Goal: Transaction & Acquisition: Purchase product/service

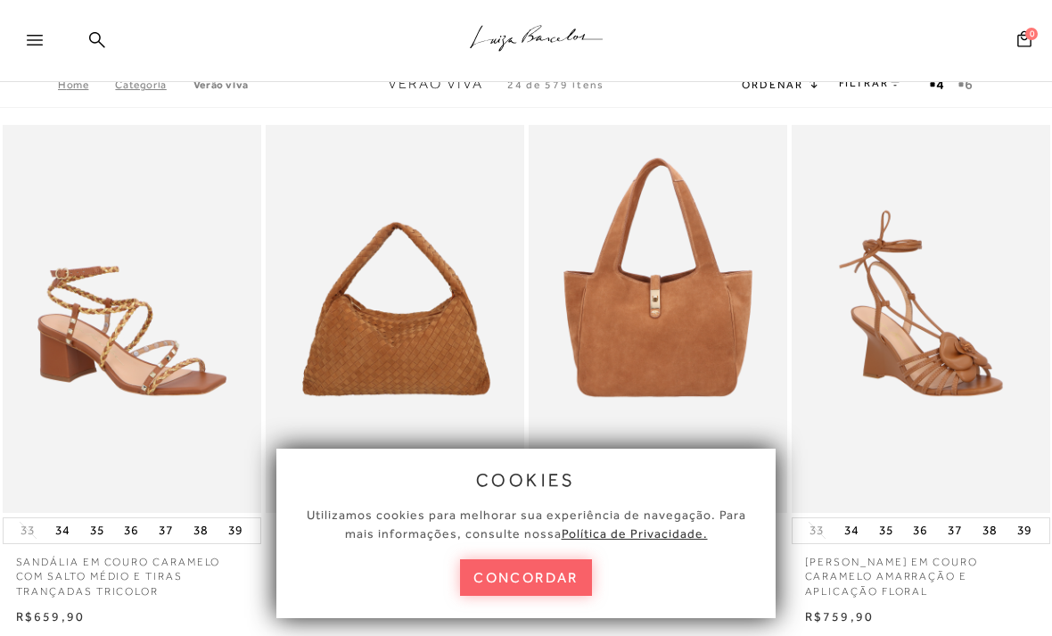
click at [543, 578] on button "concordar" at bounding box center [526, 577] width 132 height 37
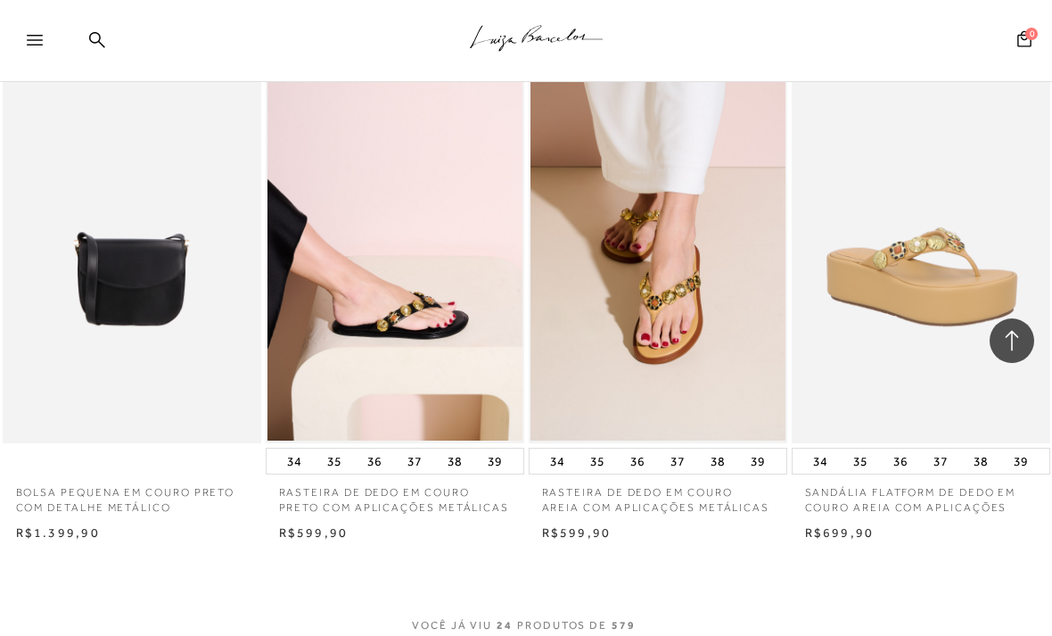
scroll to position [2668, 0]
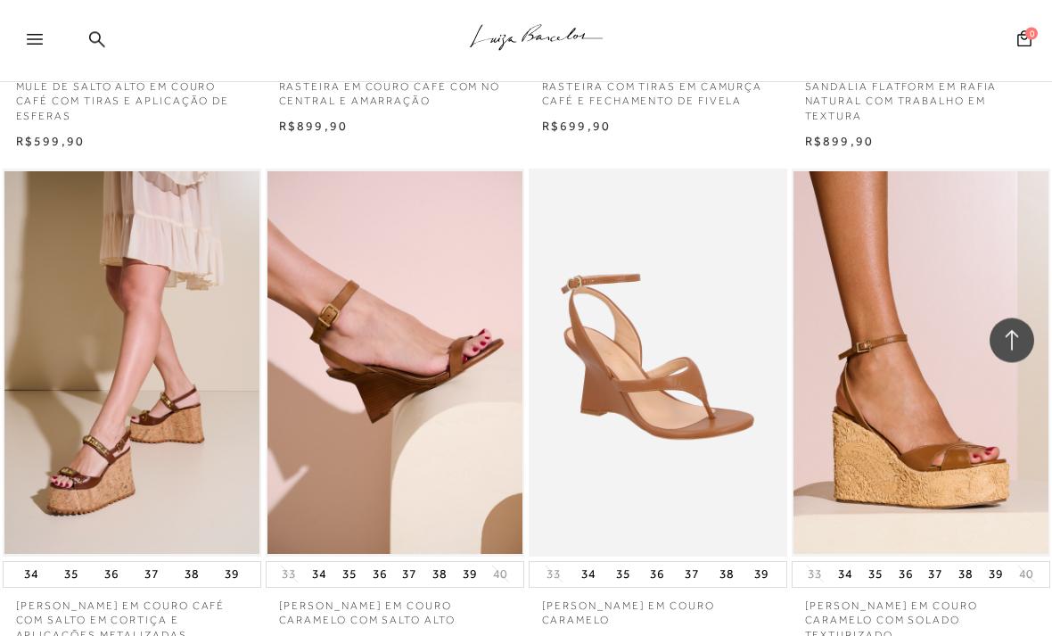
scroll to position [4093, 0]
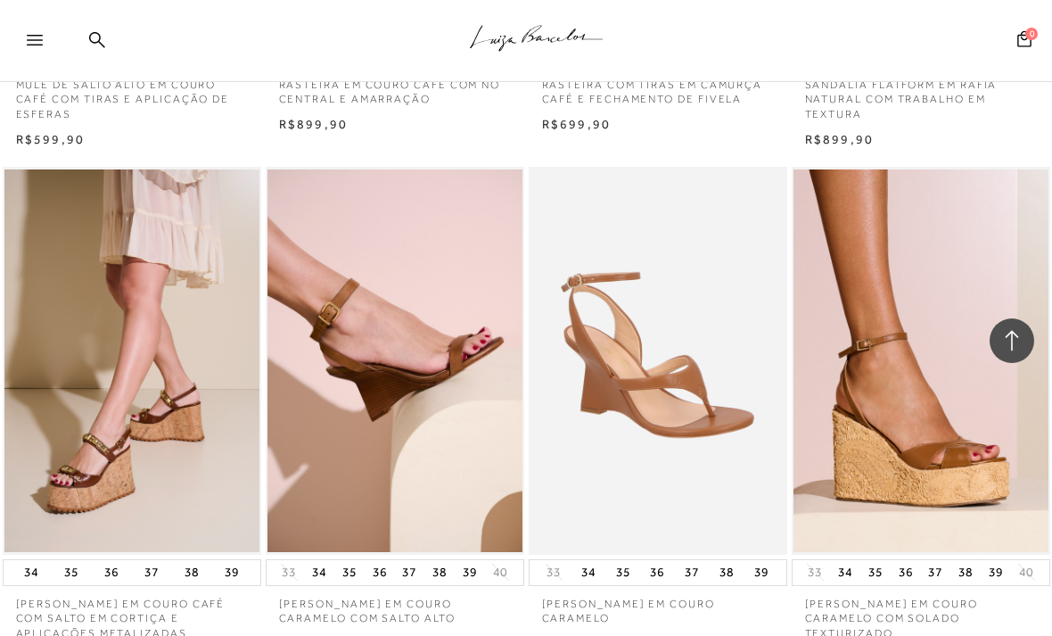
click at [147, 389] on img at bounding box center [132, 361] width 257 height 388
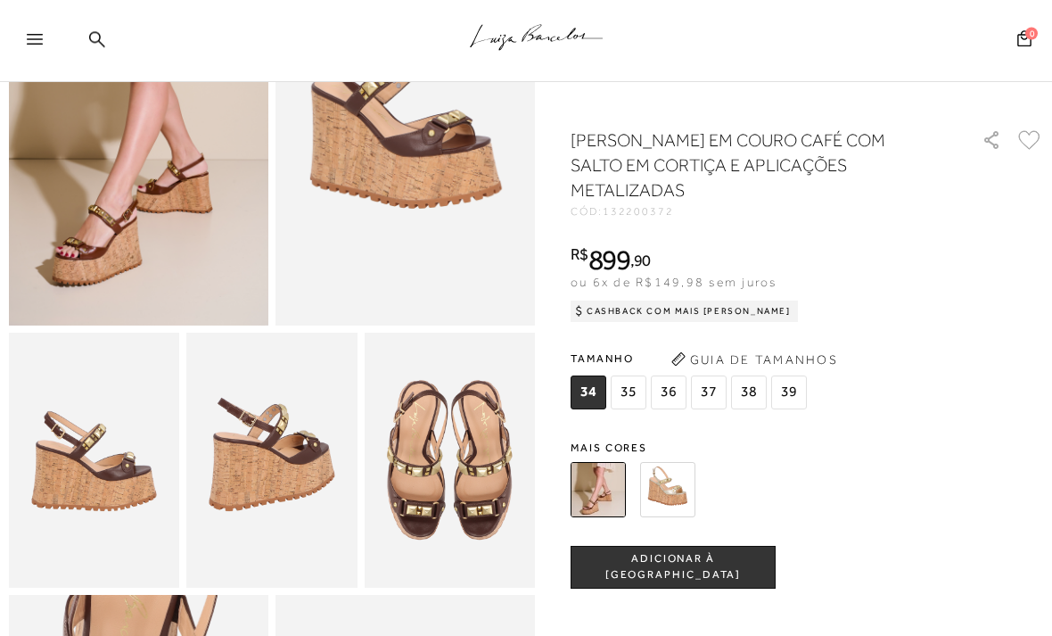
scroll to position [218, 0]
click at [487, 488] on img at bounding box center [450, 460] width 170 height 256
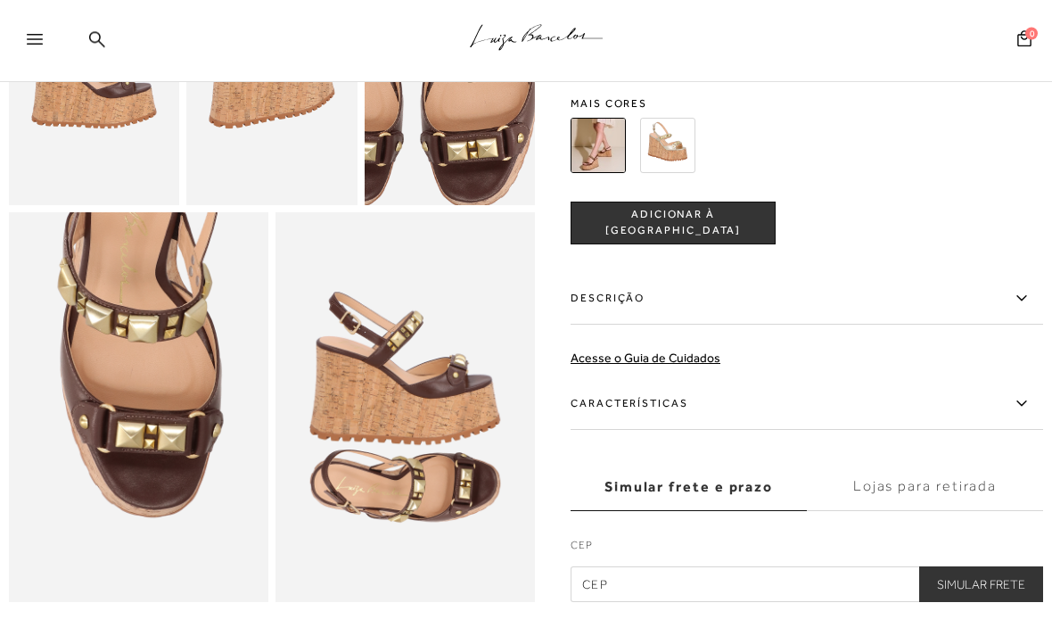
scroll to position [601, 0]
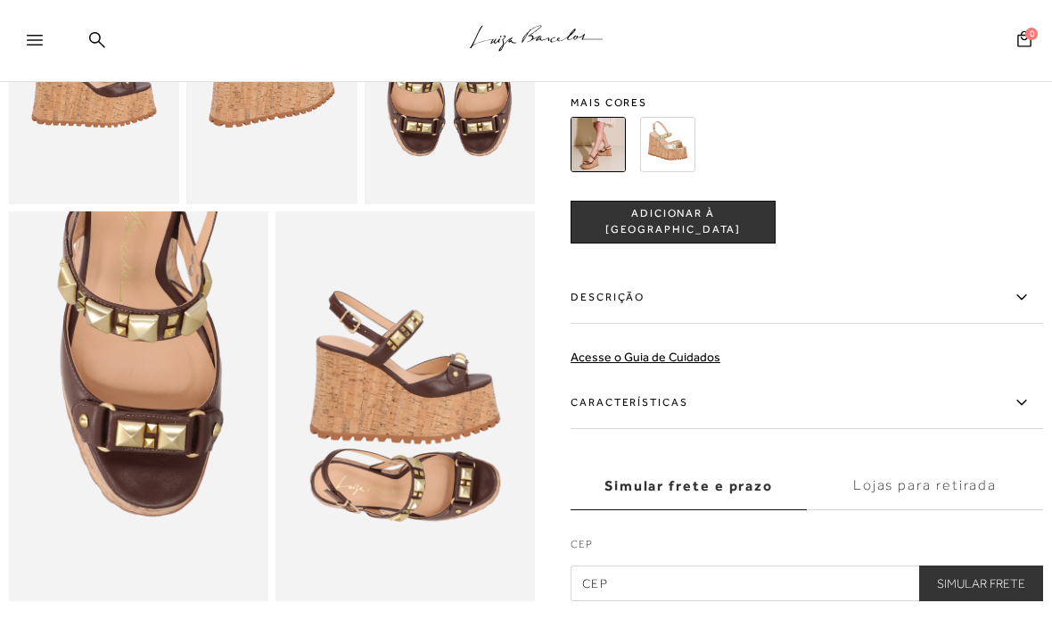
click at [1011, 405] on label "Características" at bounding box center [806, 403] width 472 height 52
click at [0, 0] on input "Características" at bounding box center [0, 0] width 0 height 0
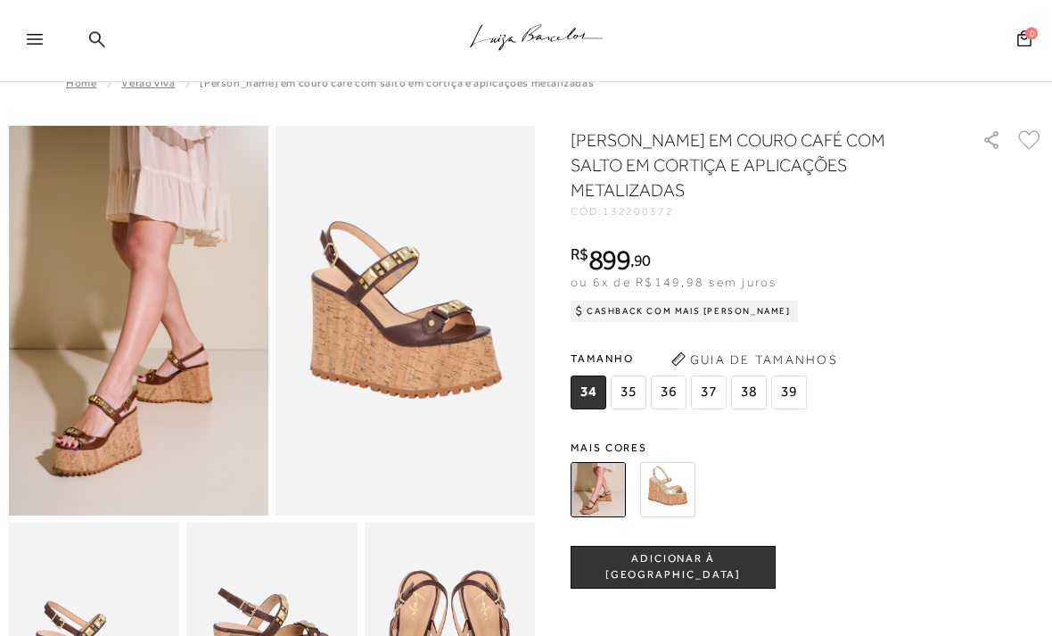
scroll to position [0, 0]
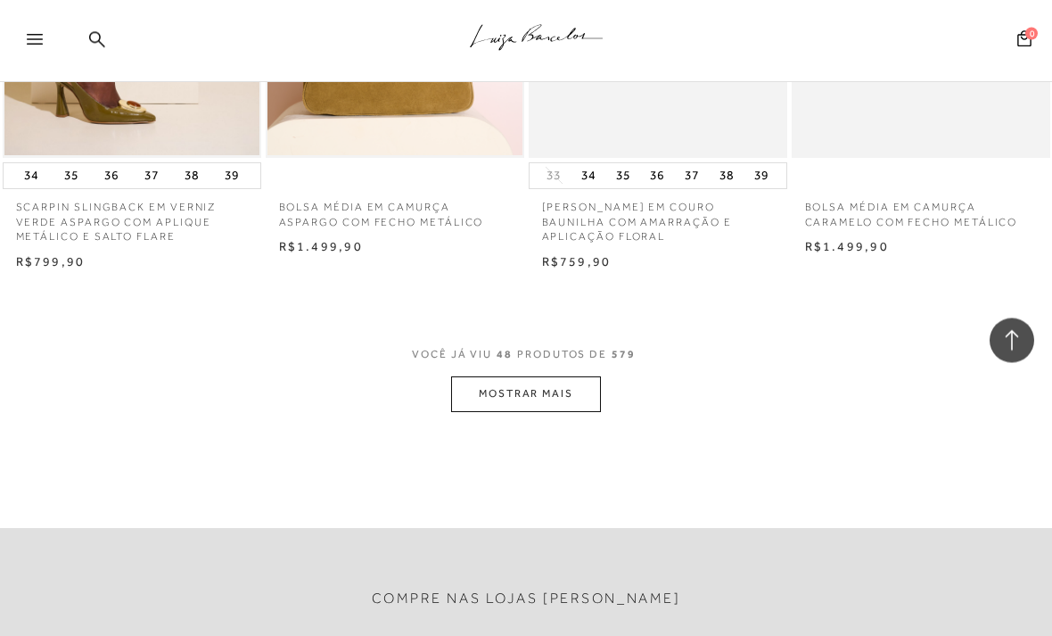
scroll to position [6031, 0]
click at [560, 376] on button "MOSTRAR MAIS" at bounding box center [526, 393] width 150 height 35
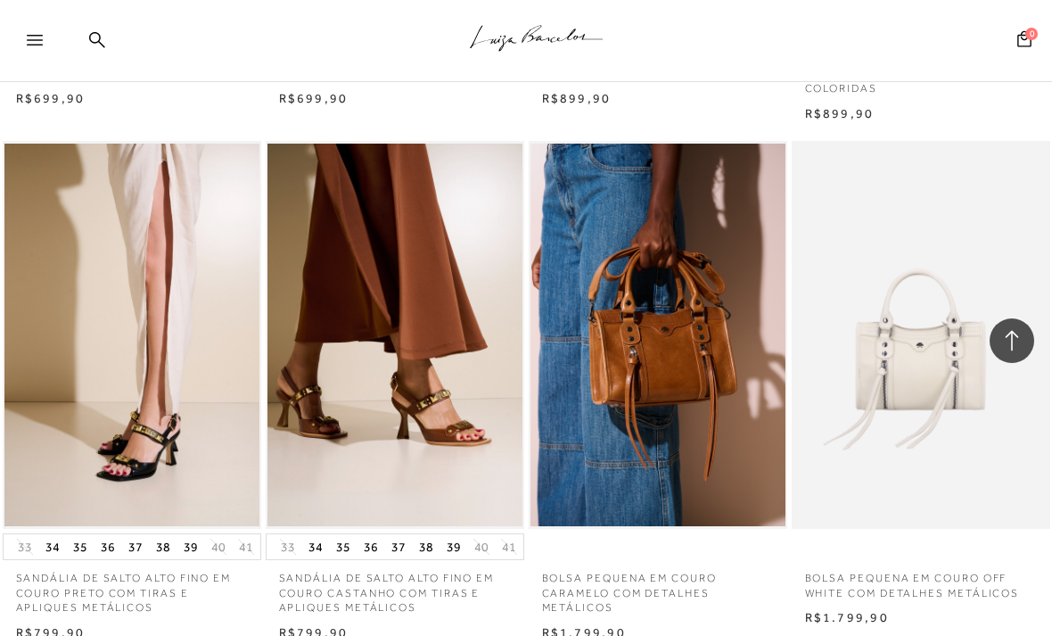
scroll to position [8235, 0]
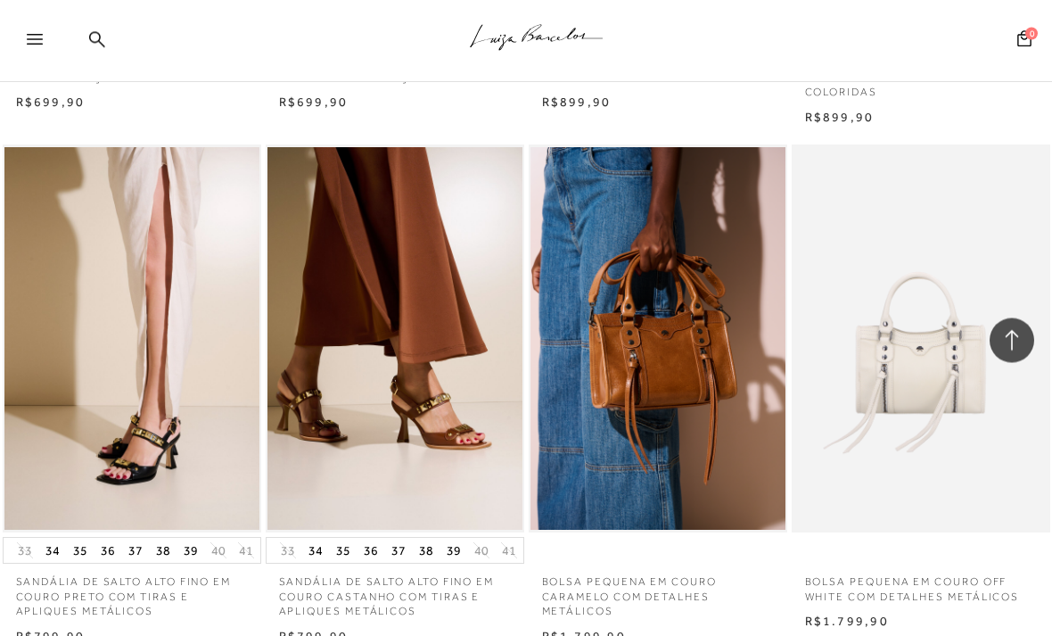
click at [355, 405] on img at bounding box center [395, 339] width 257 height 388
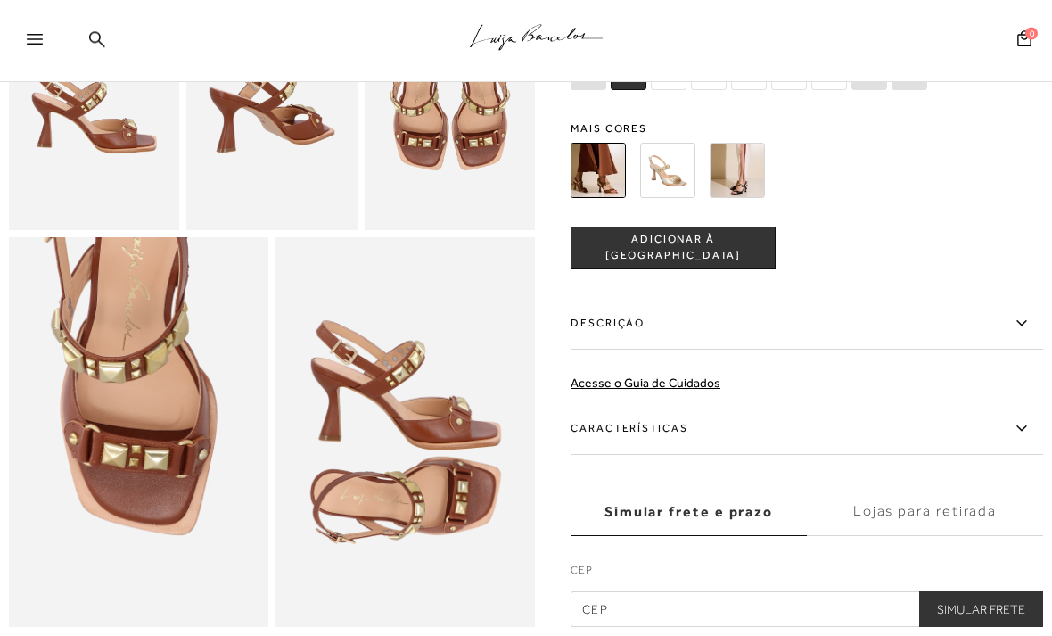
scroll to position [576, 0]
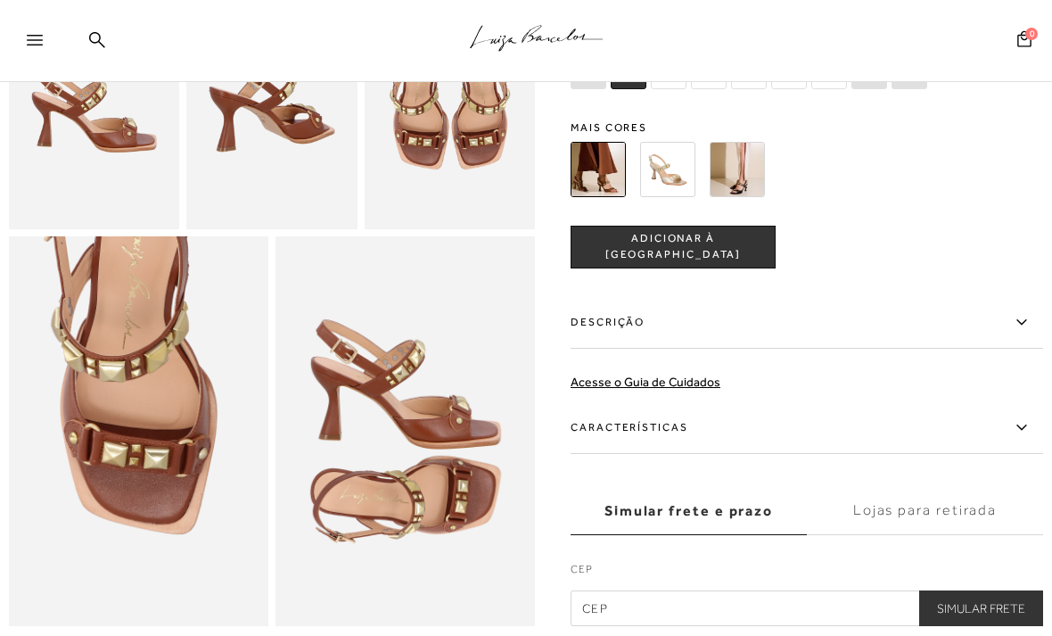
click at [1013, 429] on icon at bounding box center [1021, 427] width 21 height 22
click at [0, 0] on input "Características" at bounding box center [0, 0] width 0 height 0
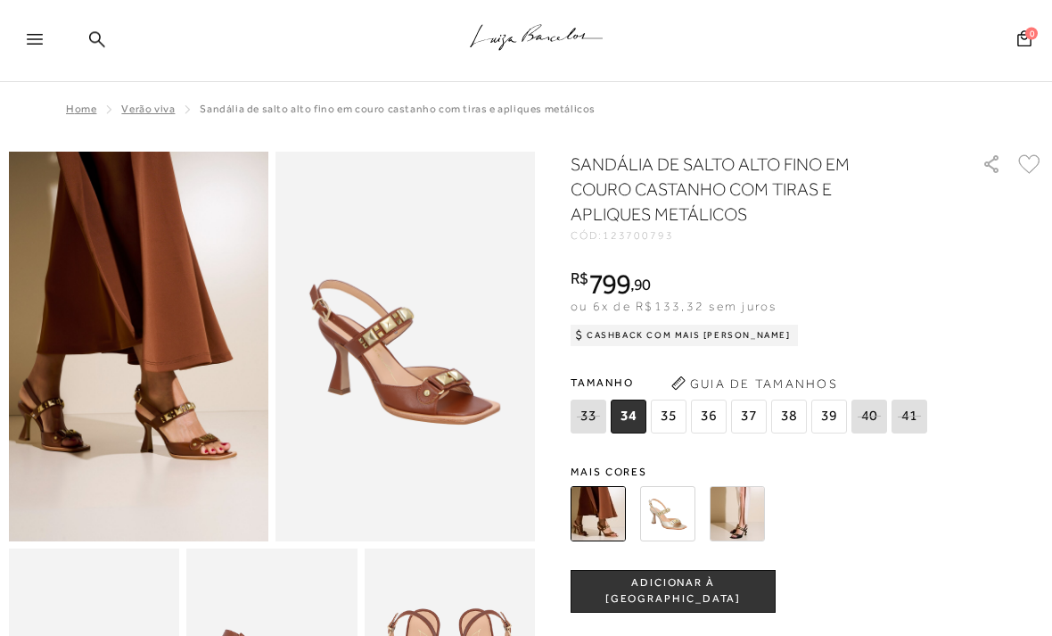
scroll to position [0, 0]
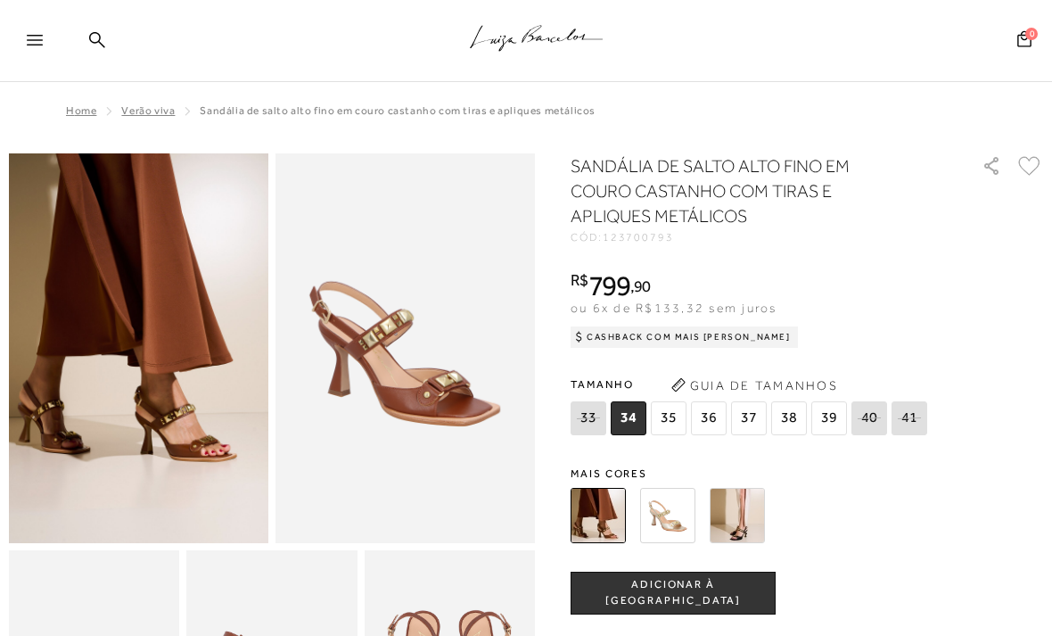
click at [733, 515] on img at bounding box center [737, 515] width 55 height 55
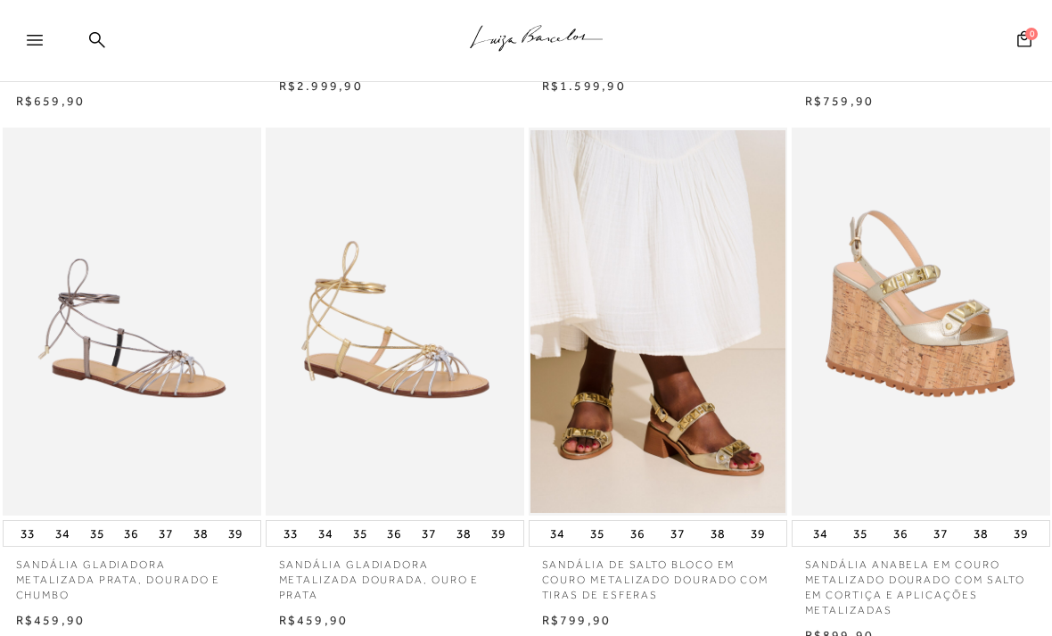
scroll to position [509, 0]
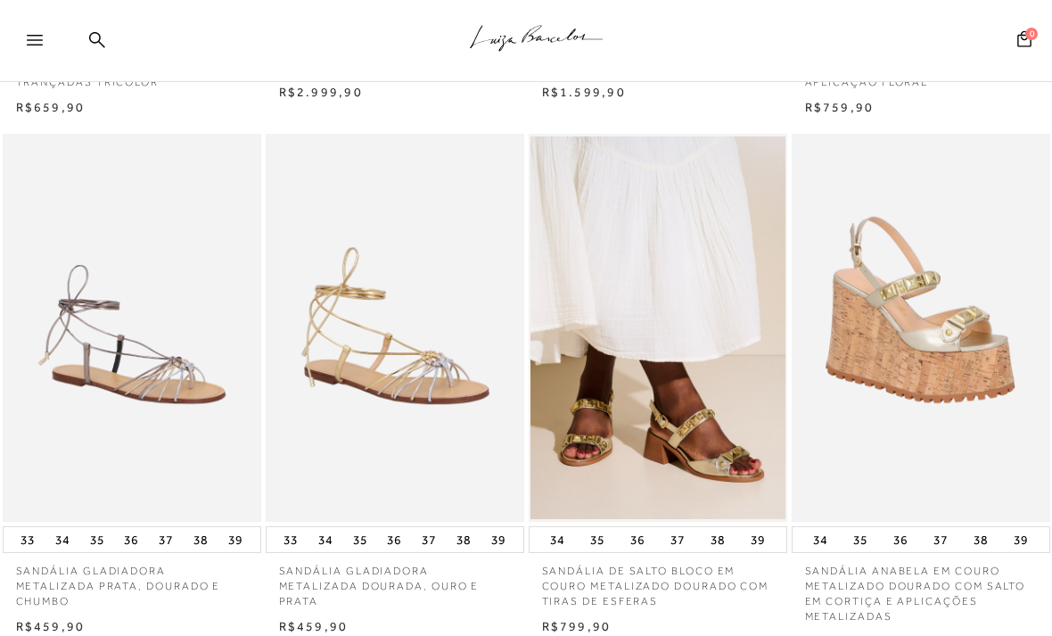
click at [673, 441] on img at bounding box center [658, 328] width 257 height 388
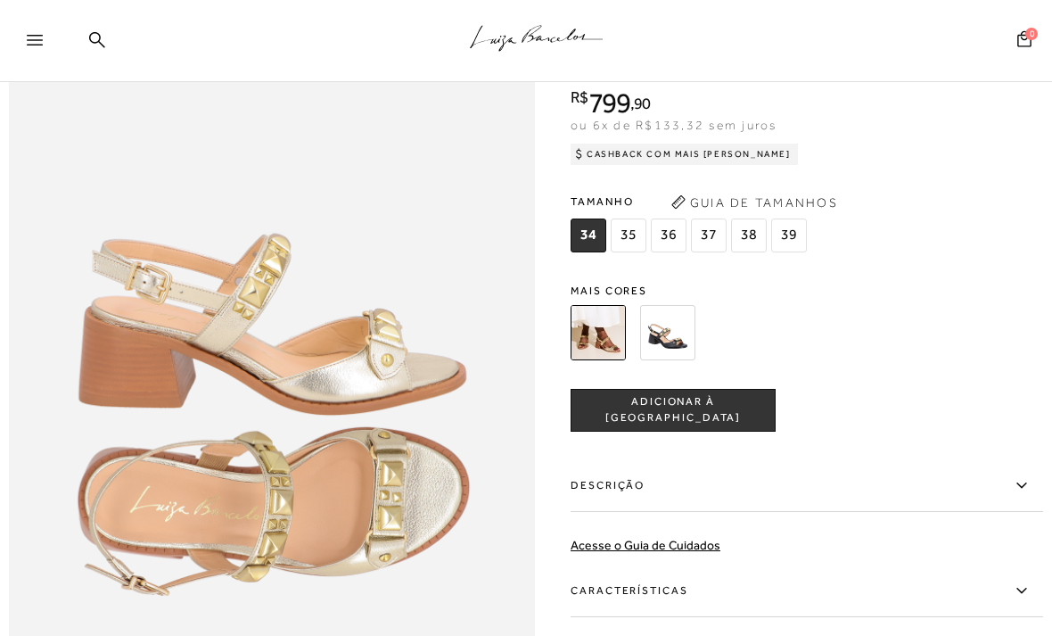
scroll to position [815, 0]
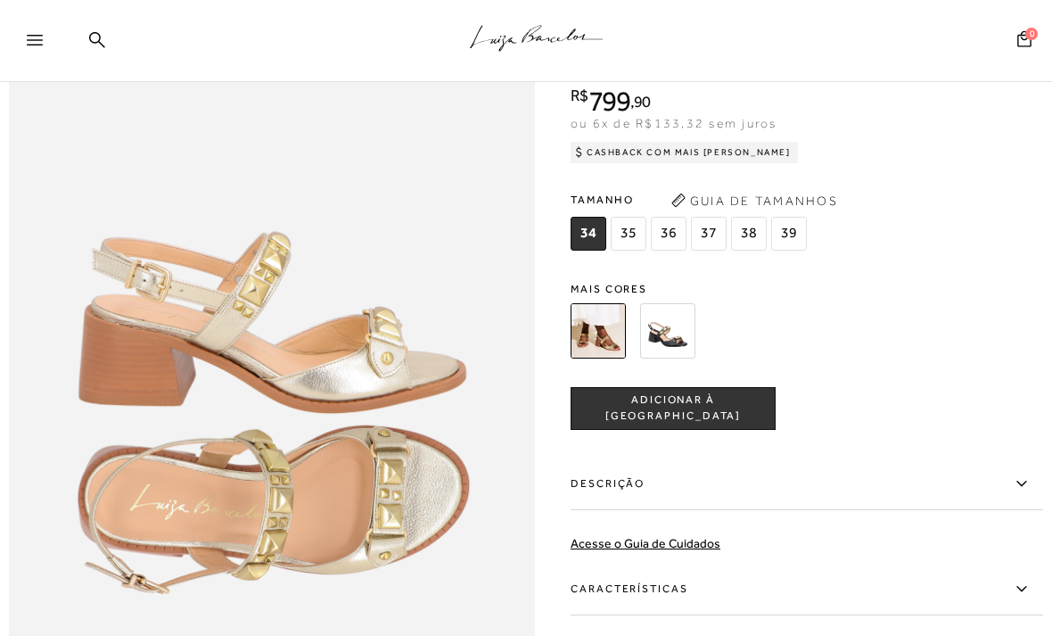
click at [674, 337] on img at bounding box center [667, 329] width 55 height 55
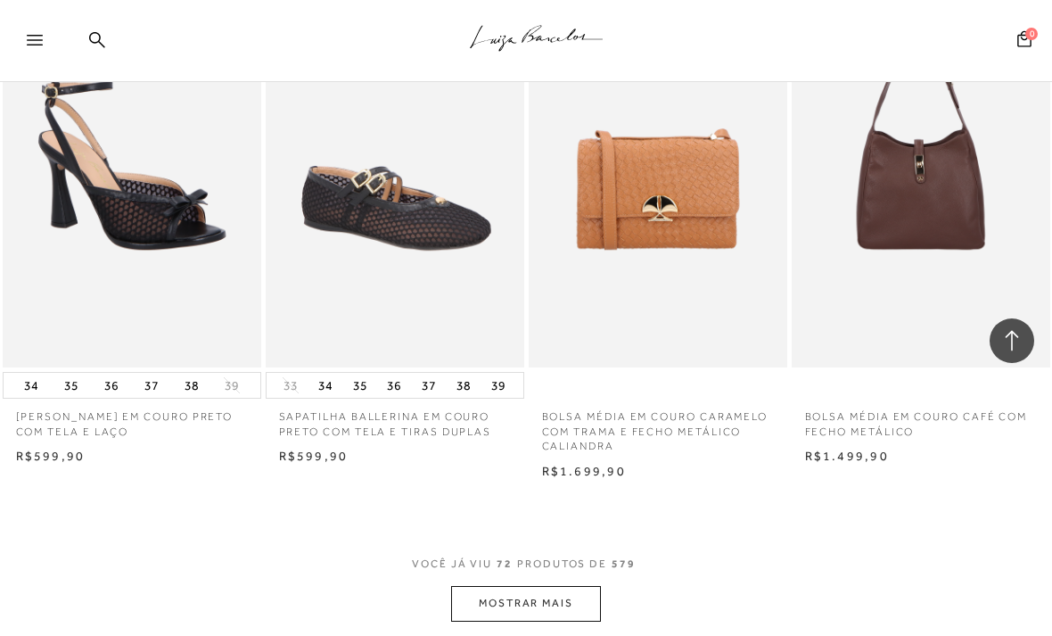
scroll to position [8920, 0]
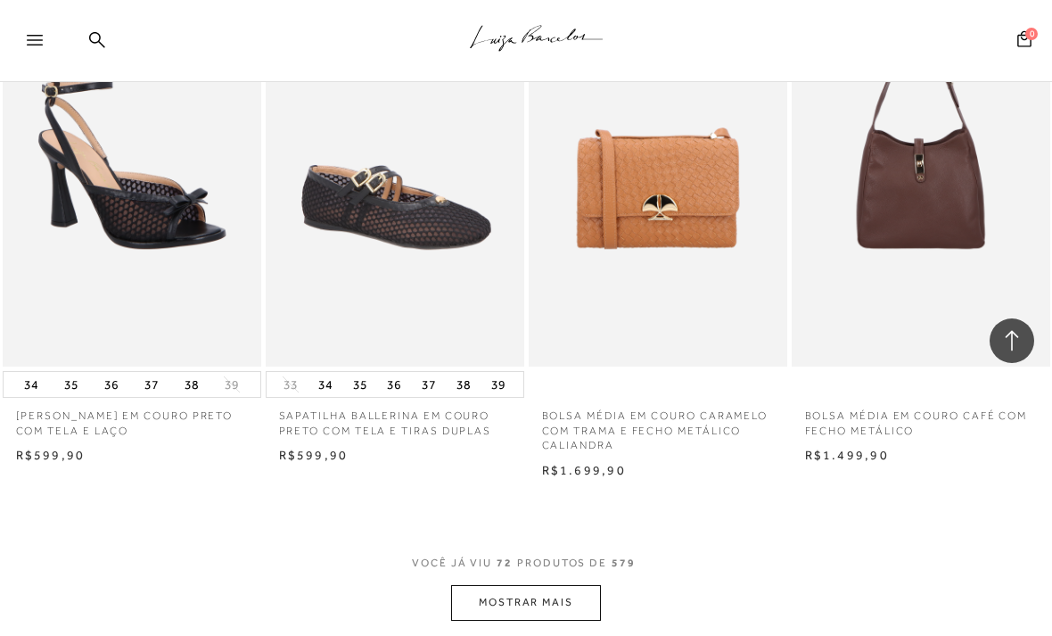
click at [569, 585] on button "MOSTRAR MAIS" at bounding box center [526, 602] width 150 height 35
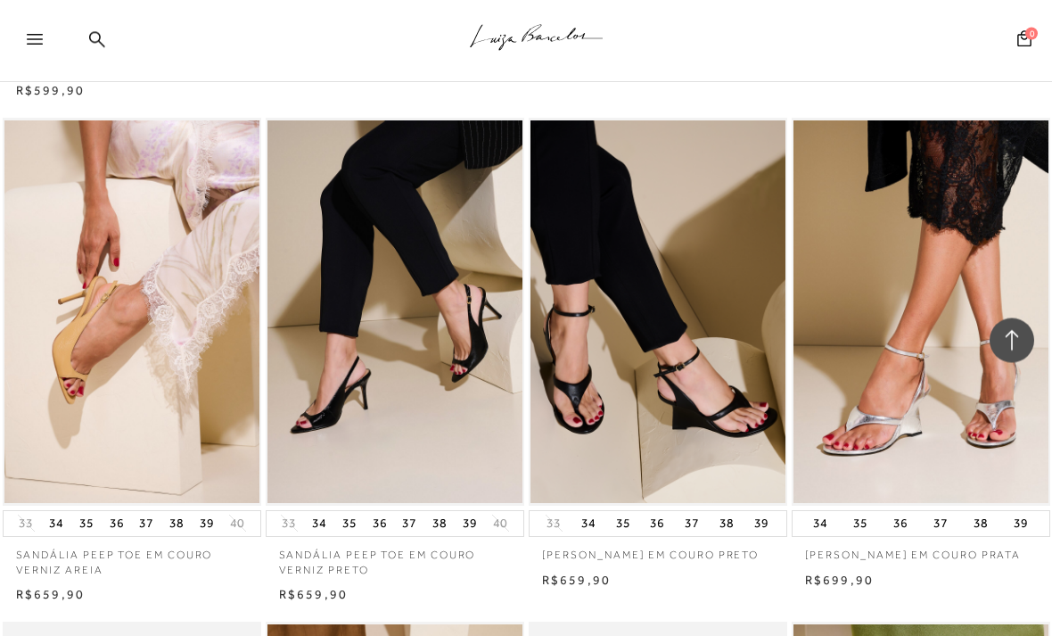
scroll to position [10344, 0]
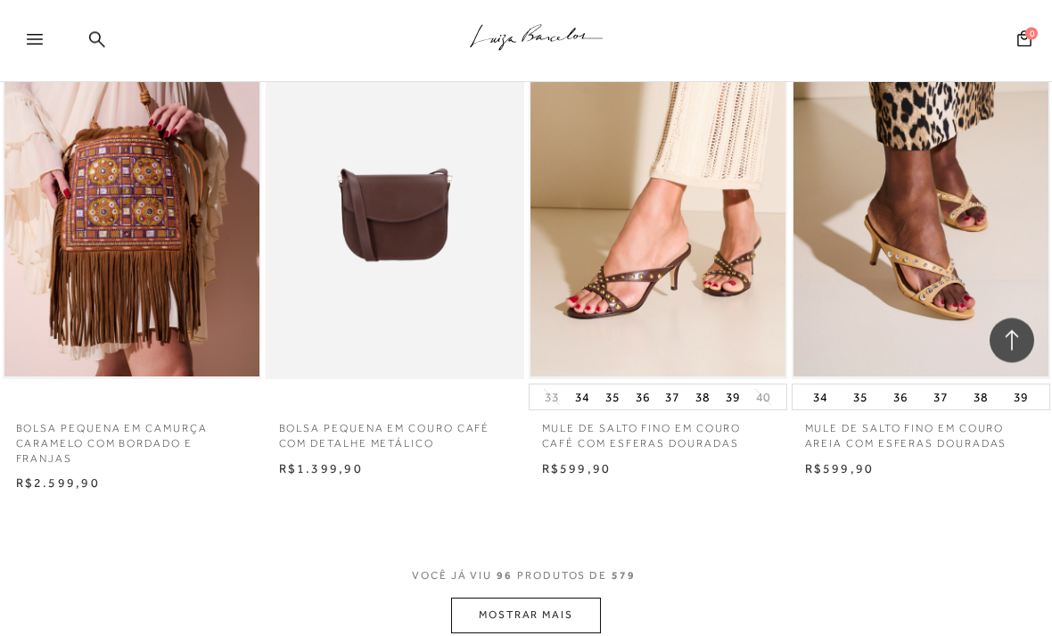
click at [559, 598] on button "MOSTRAR MAIS" at bounding box center [526, 615] width 150 height 35
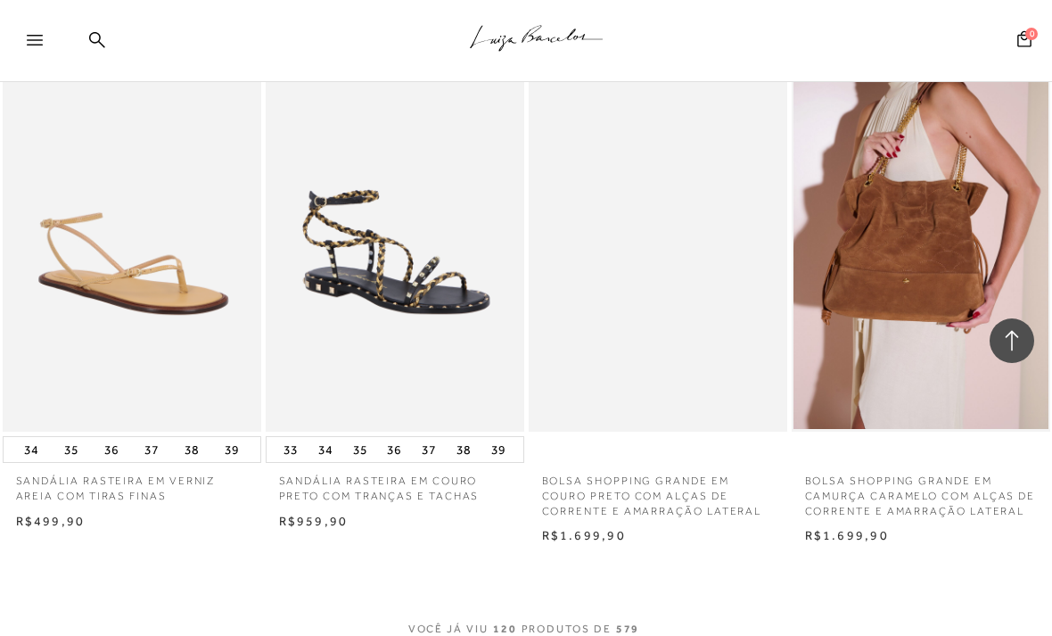
scroll to position [15087, 0]
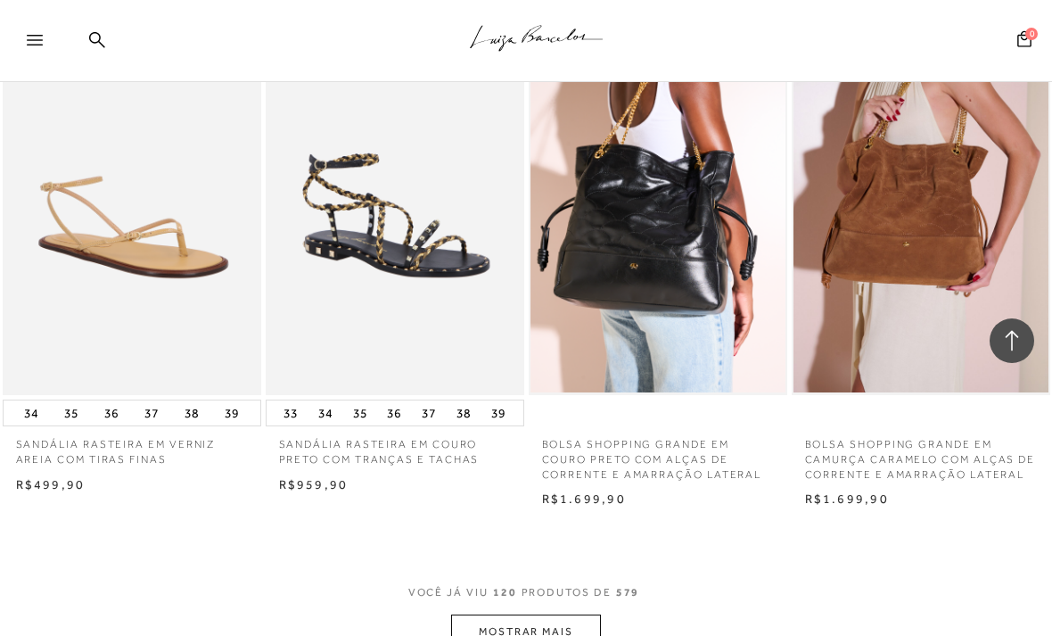
click at [578, 614] on button "MOSTRAR MAIS" at bounding box center [526, 631] width 150 height 35
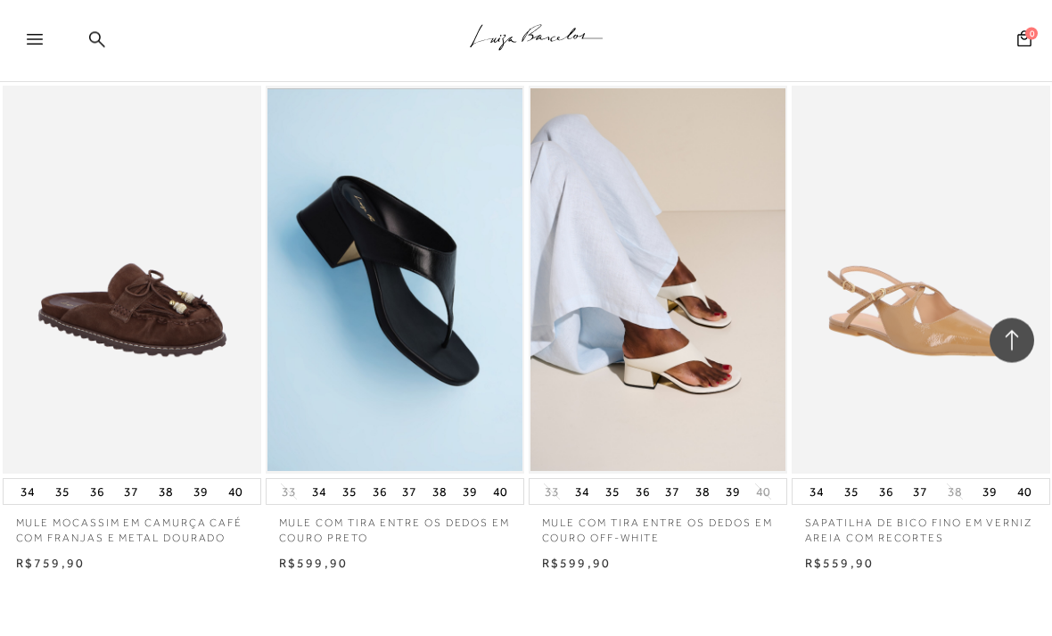
scroll to position [18106, 0]
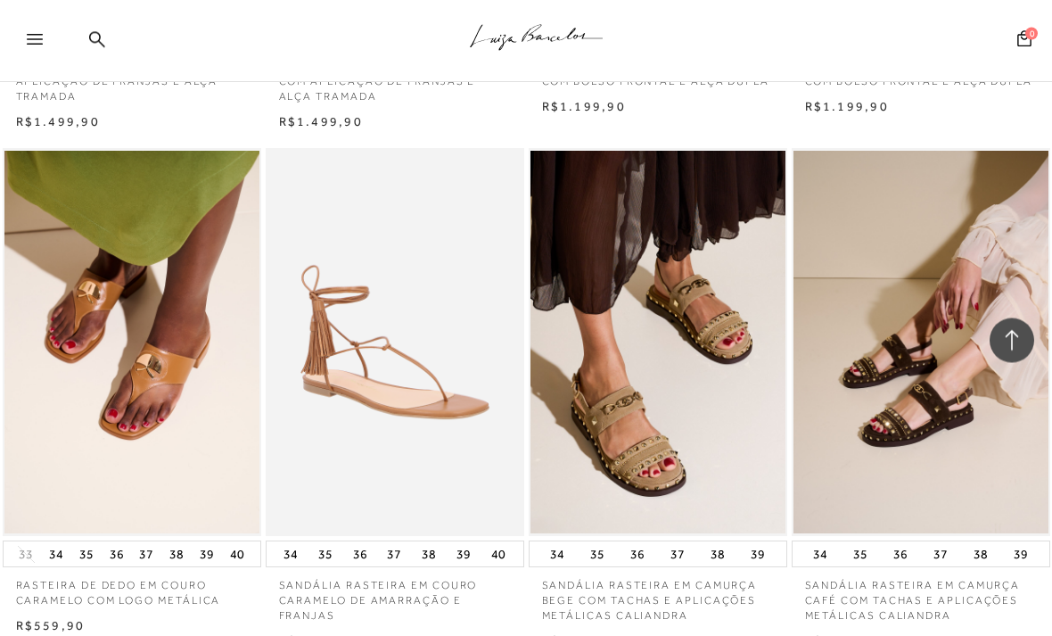
scroll to position [21193, 0]
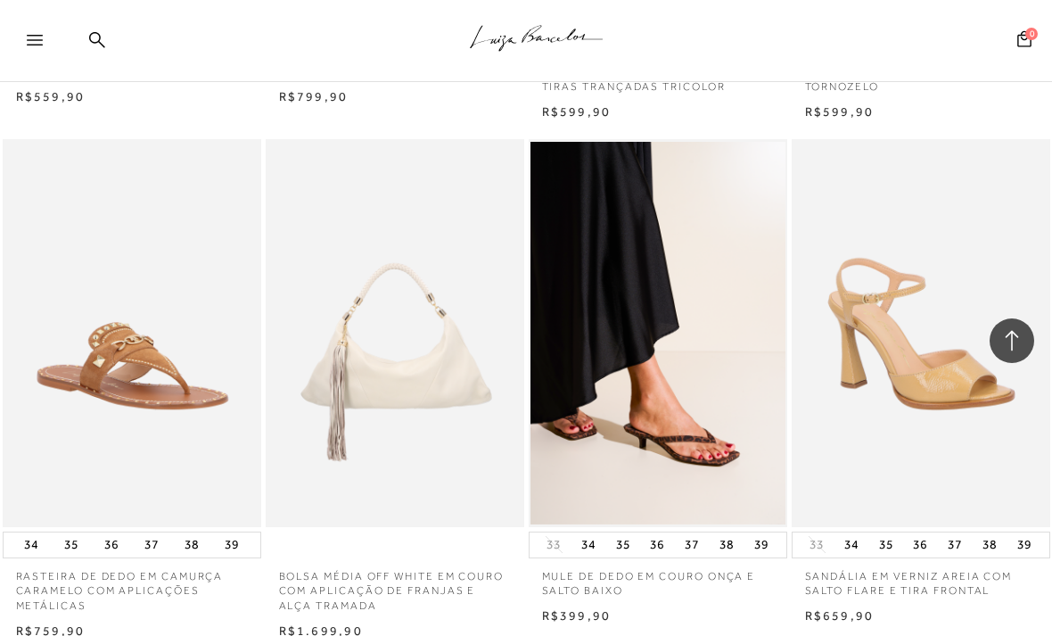
scroll to position [24304, 0]
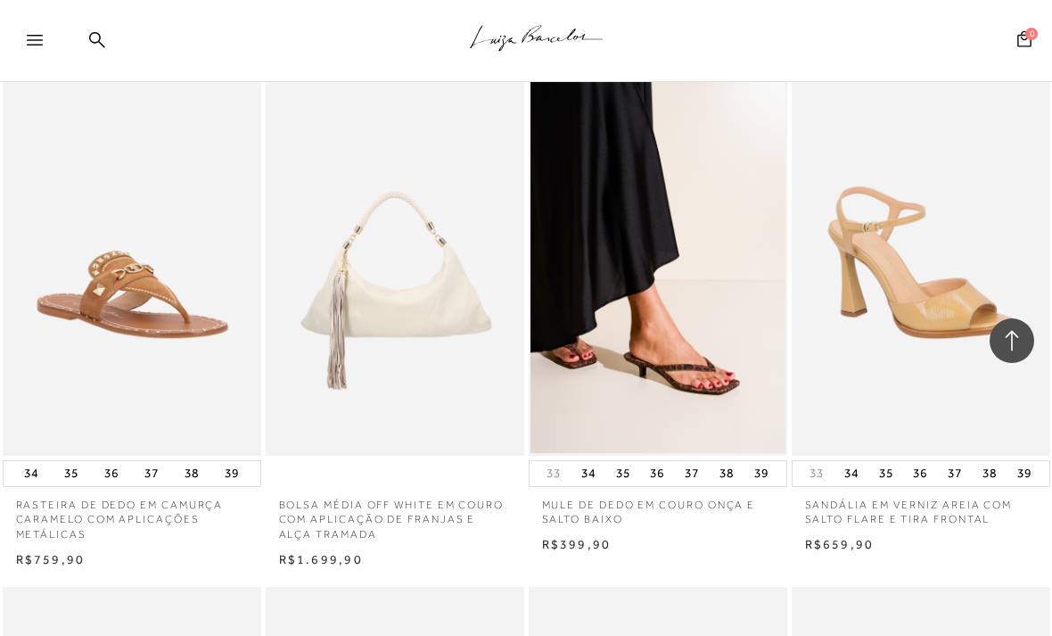
scroll to position [0, 0]
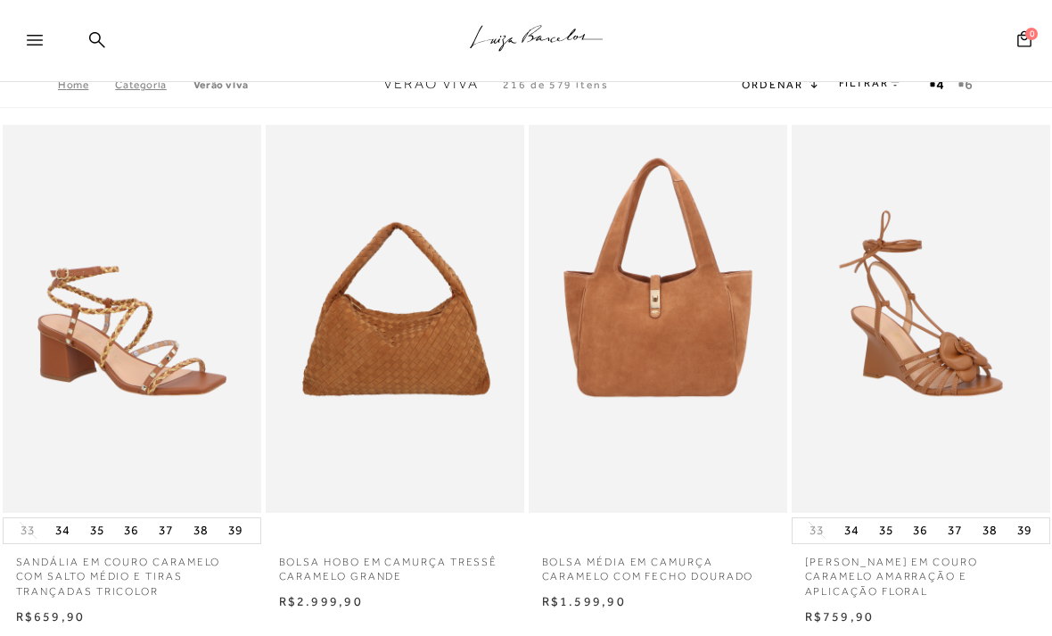
click at [535, 43] on icon ".a{fill-rule:evenodd;stroke:#000!important;stroke-width:0!important;}" at bounding box center [537, 38] width 134 height 37
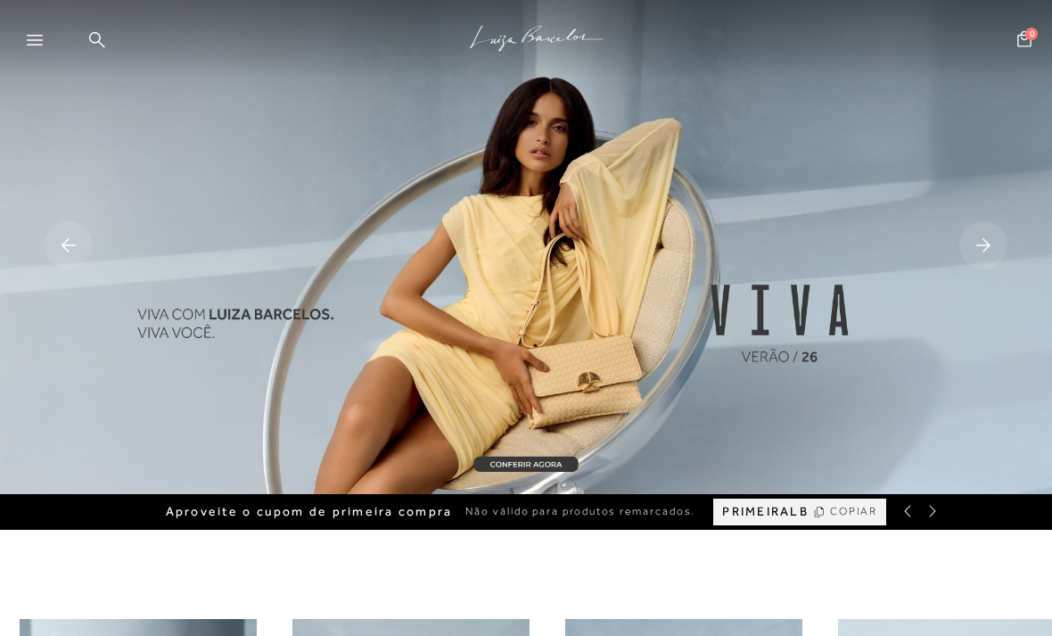
click at [670, 373] on img at bounding box center [526, 247] width 1052 height 494
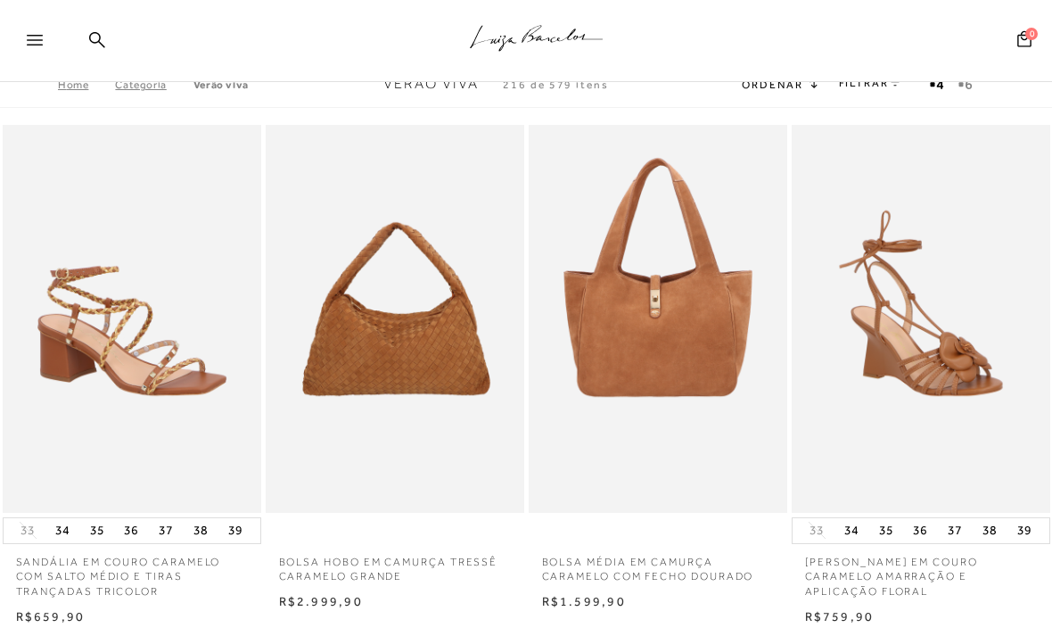
click at [428, 80] on div ".a{fill-rule:evenodd;stroke:#000!important;stroke-width:0!important;}" at bounding box center [555, 41] width 993 height 82
click at [546, 46] on icon ".a{fill-rule:evenodd;stroke:#000!important;stroke-width:0!important;}" at bounding box center [537, 38] width 134 height 37
click at [45, 47] on div at bounding box center [43, 45] width 32 height 27
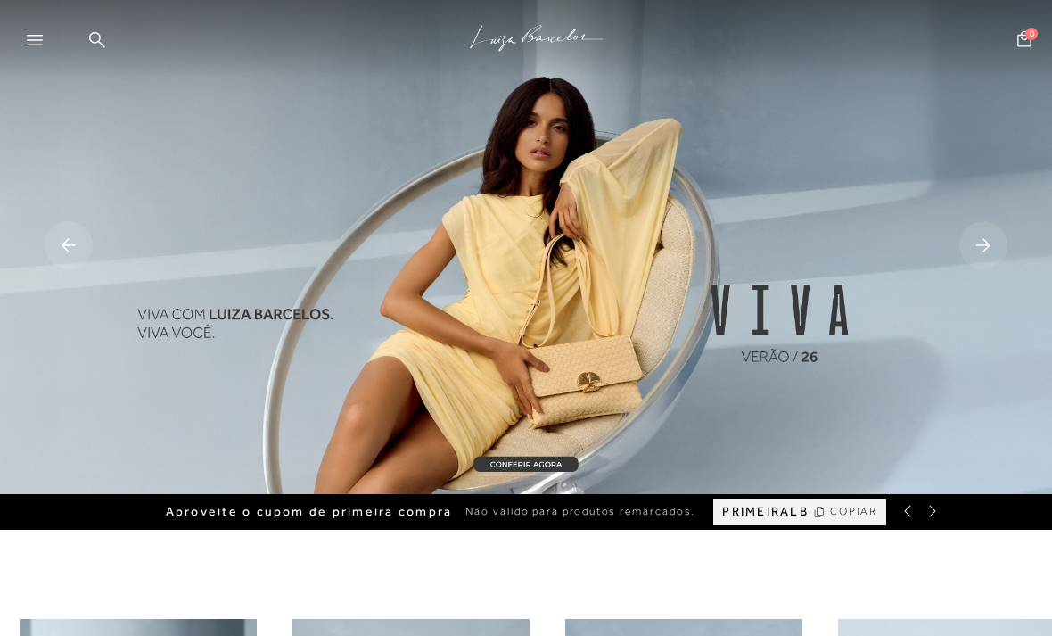
click at [34, 40] on icon at bounding box center [35, 40] width 16 height 11
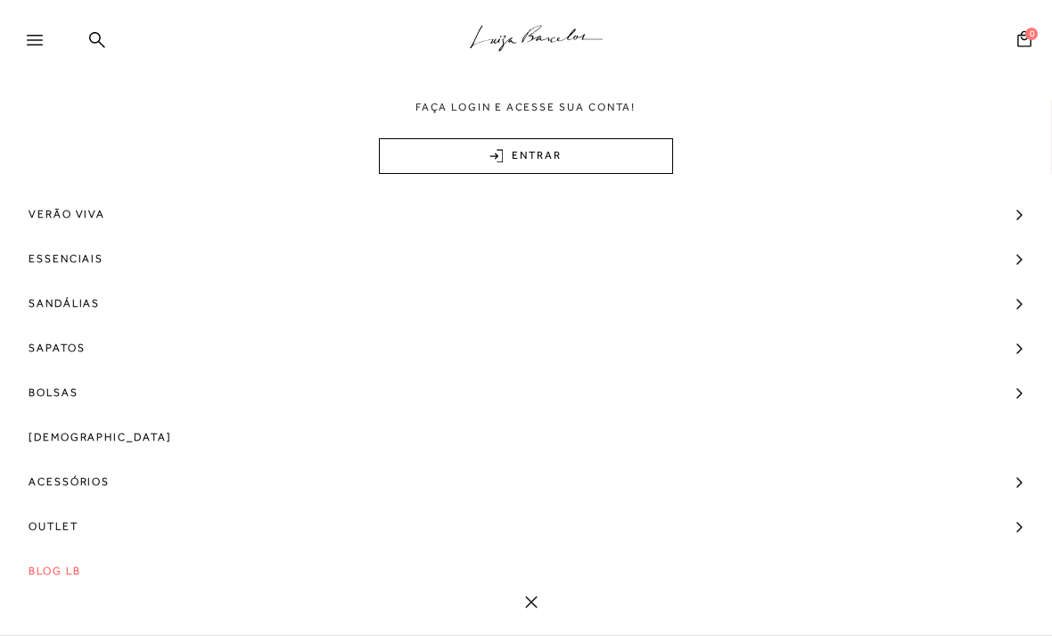
click at [88, 215] on span "Verão Viva" at bounding box center [67, 214] width 77 height 45
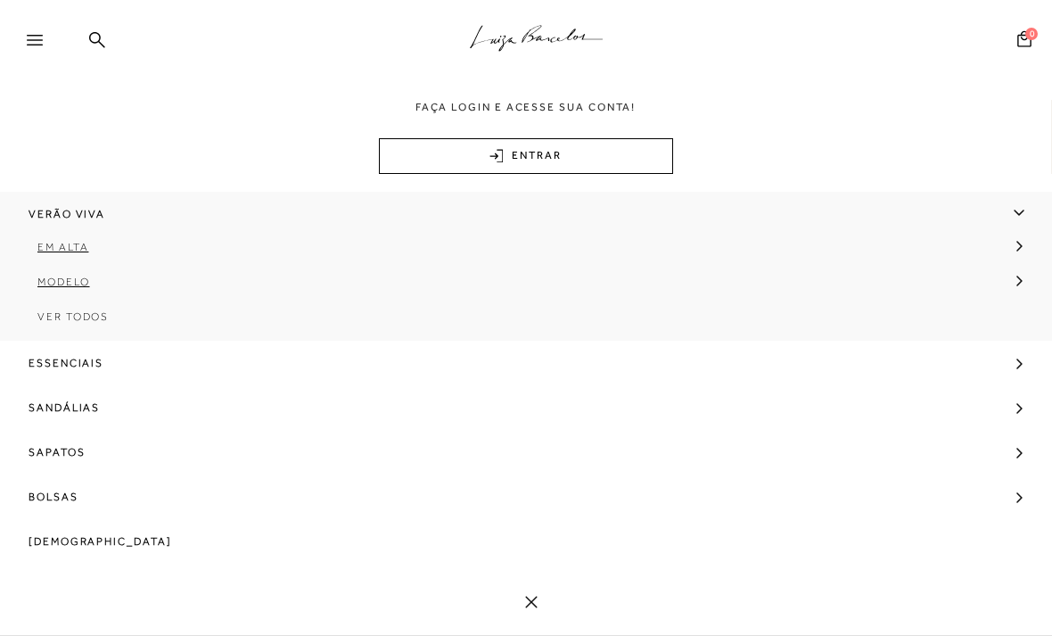
click at [104, 324] on link "Ver Todos" at bounding box center [526, 323] width 1052 height 35
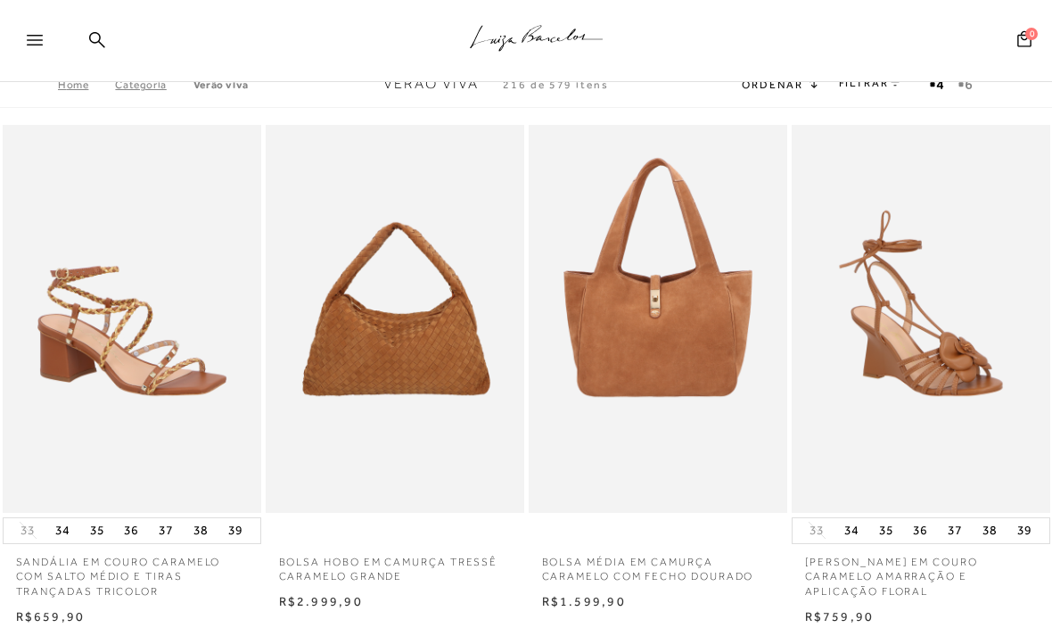
click at [873, 89] on link "FILTRAR" at bounding box center [870, 83] width 62 height 12
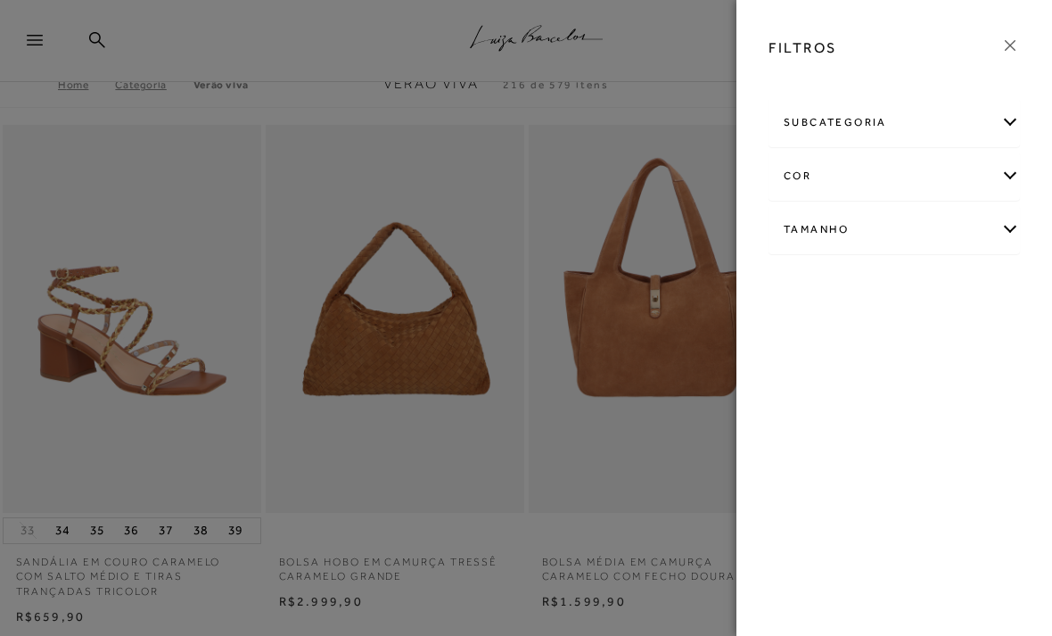
click at [884, 89] on div "FILTROS subcategoria Em alta Modelo cor -" at bounding box center [894, 318] width 316 height 636
click at [1005, 124] on div "subcategoria" at bounding box center [894, 122] width 250 height 47
click at [1014, 279] on div "Tamanho" at bounding box center [894, 277] width 250 height 47
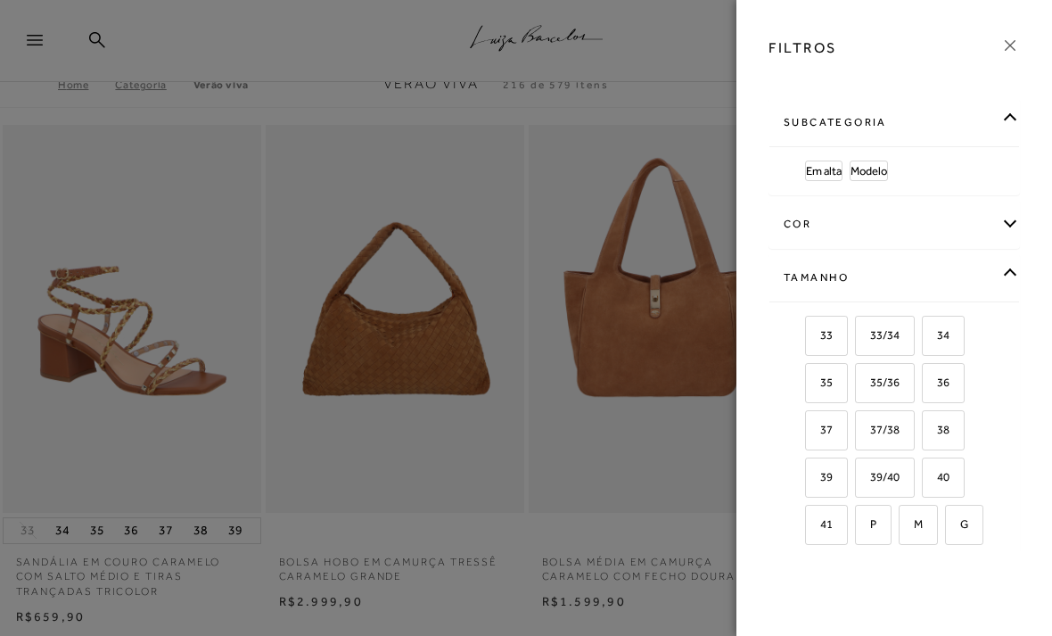
click at [825, 424] on span "37" at bounding box center [820, 429] width 26 height 13
click at [820, 424] on input "37" at bounding box center [811, 432] width 18 height 18
checkbox input "true"
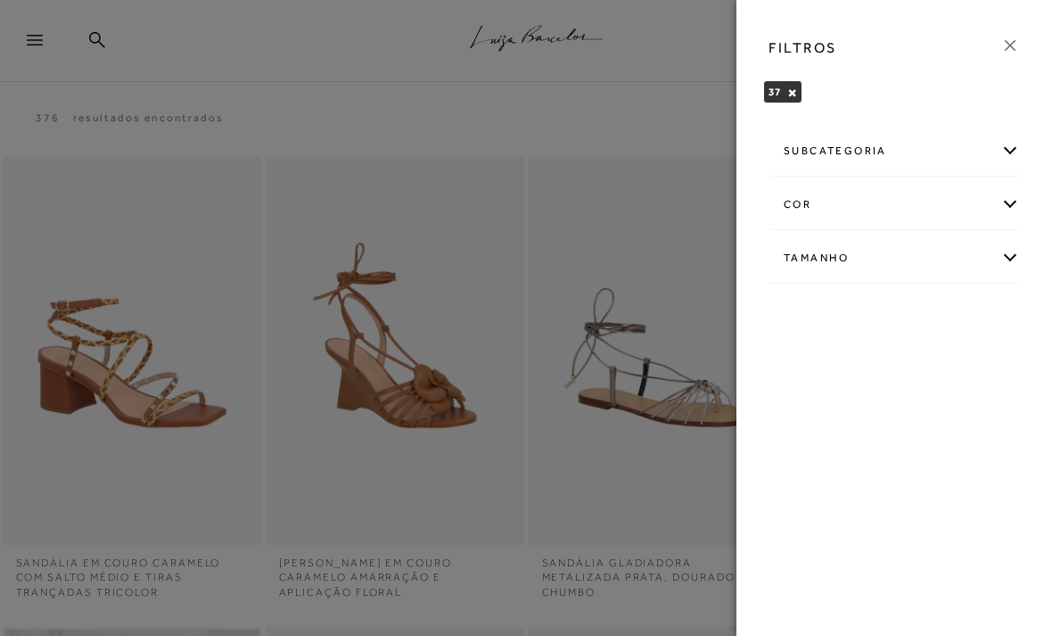
click at [1013, 153] on div "subcategoria" at bounding box center [894, 150] width 250 height 47
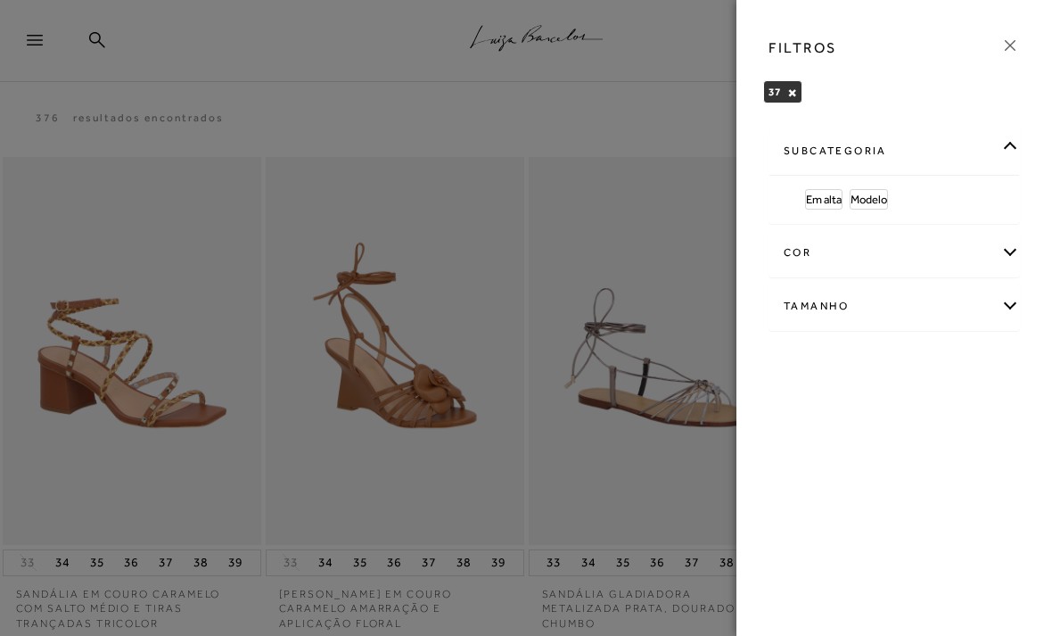
click at [874, 206] on span "Modelo" at bounding box center [868, 199] width 37 height 13
click at [604, 117] on div at bounding box center [526, 318] width 1052 height 636
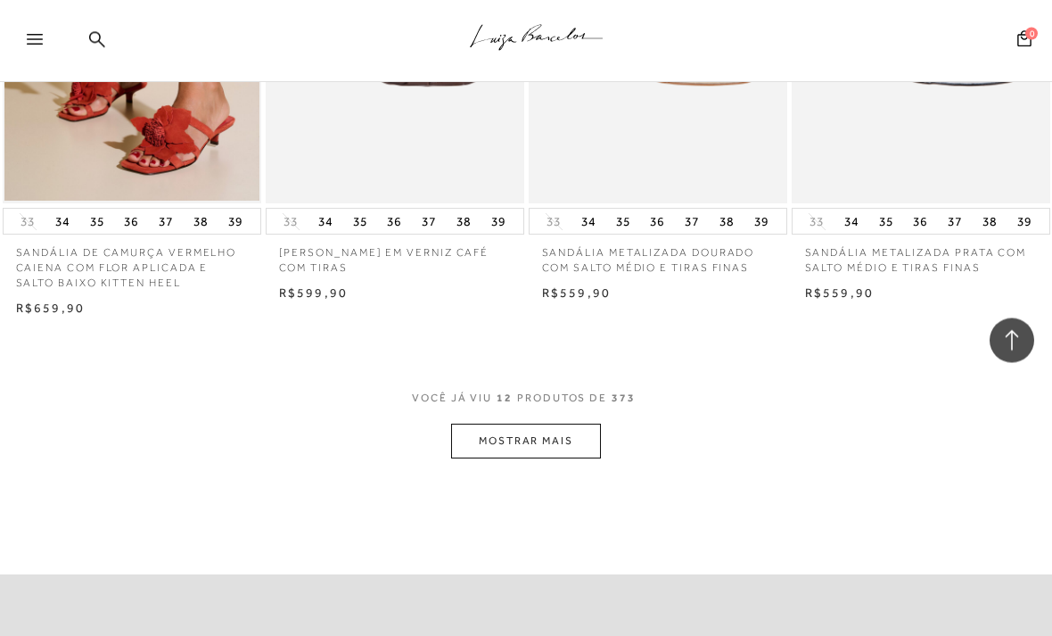
click at [575, 439] on button "MOSTRAR MAIS" at bounding box center [526, 441] width 150 height 35
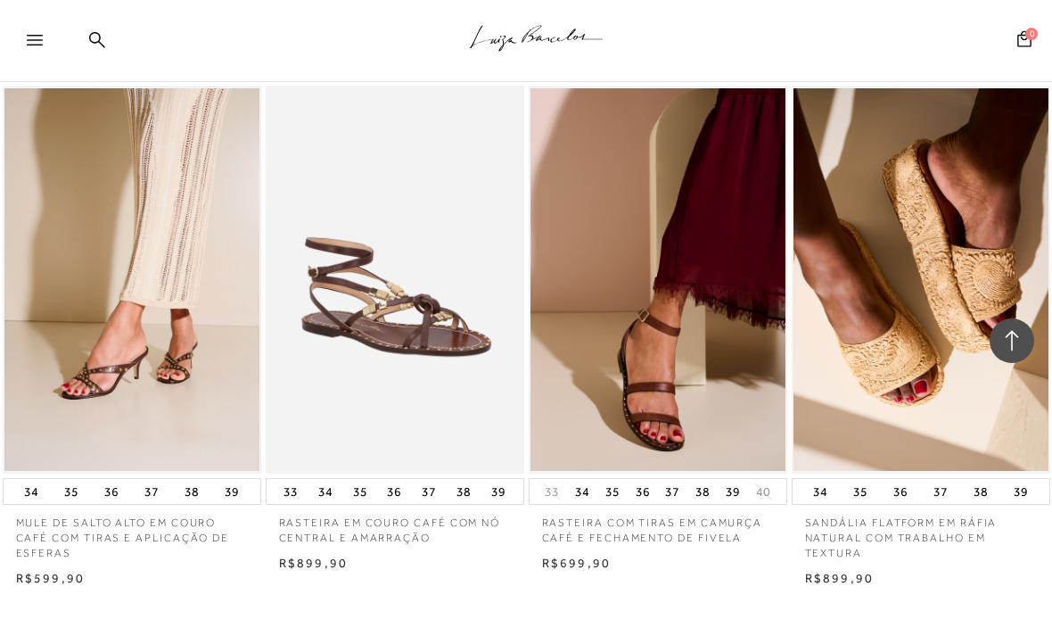
scroll to position [2805, 0]
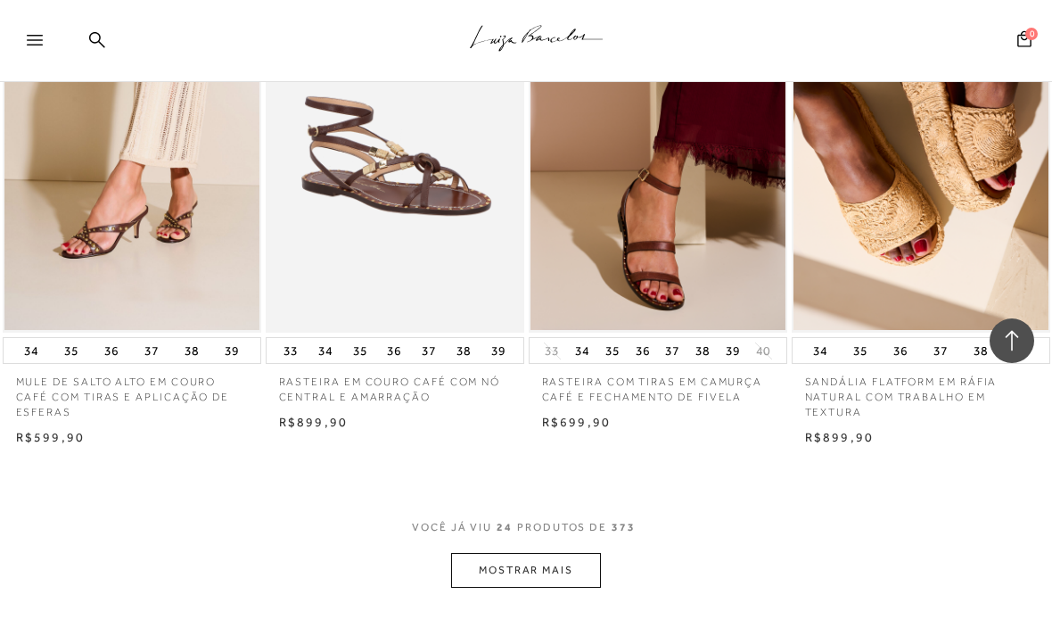
click at [574, 560] on button "MOSTRAR MAIS" at bounding box center [526, 570] width 150 height 35
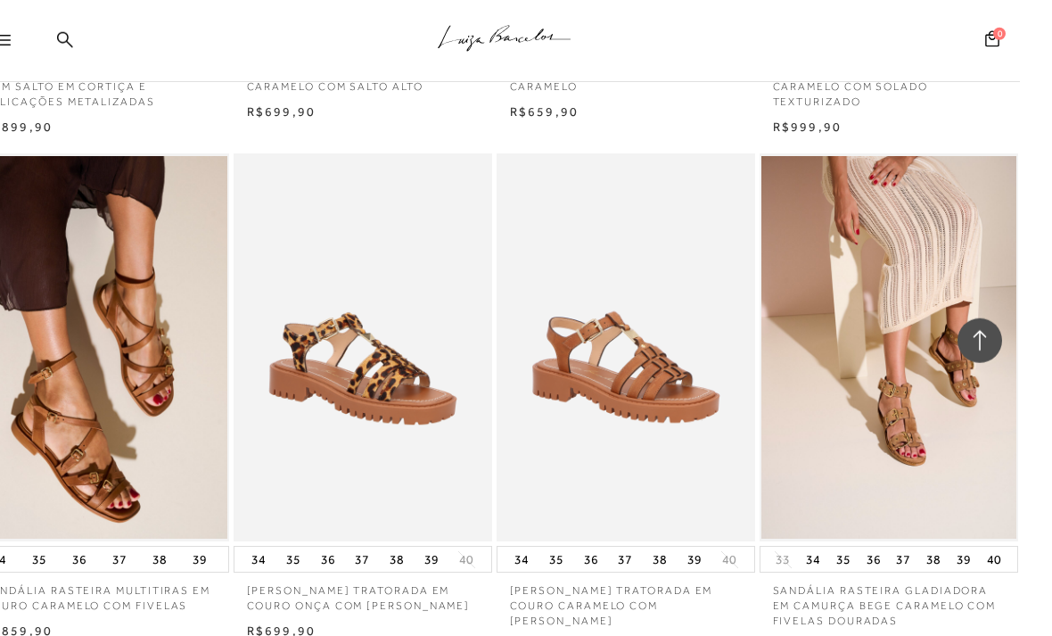
scroll to position [3672, 0]
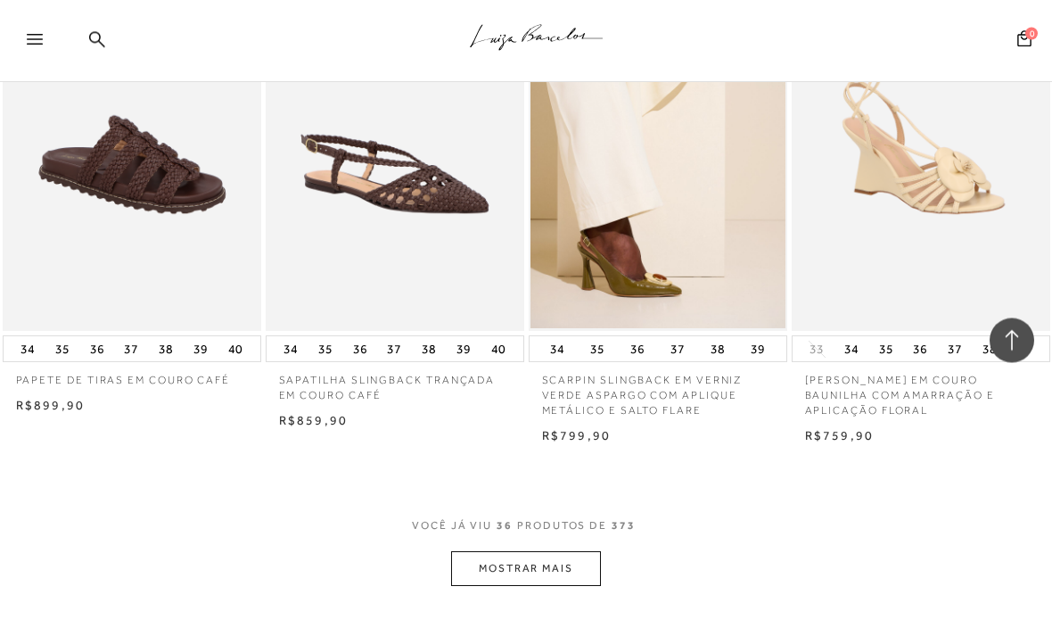
click at [574, 552] on button "MOSTRAR MAIS" at bounding box center [526, 569] width 150 height 35
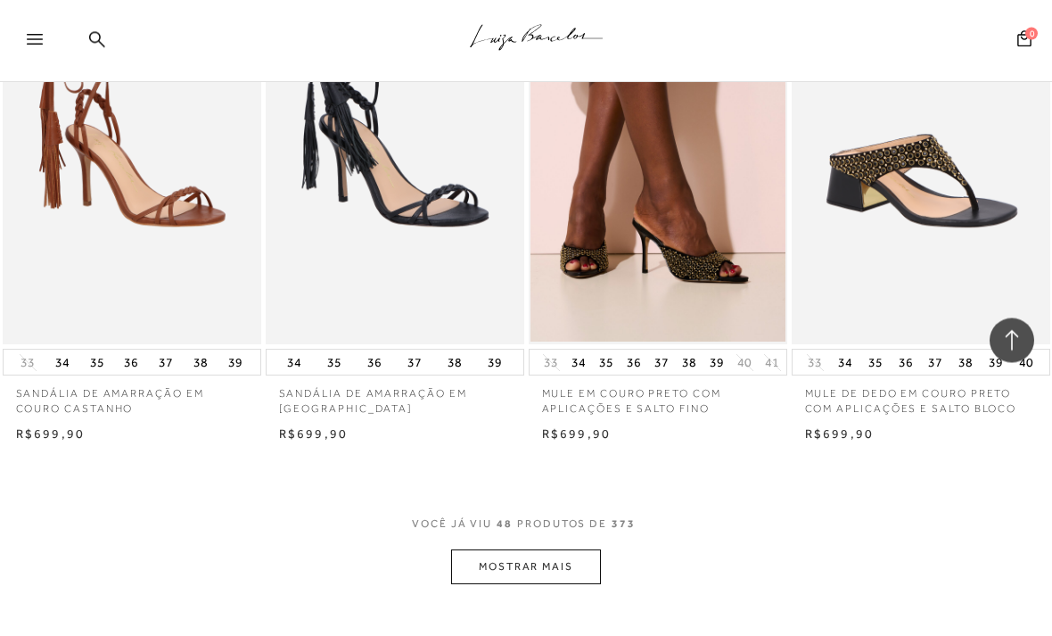
scroll to position [5921, 0]
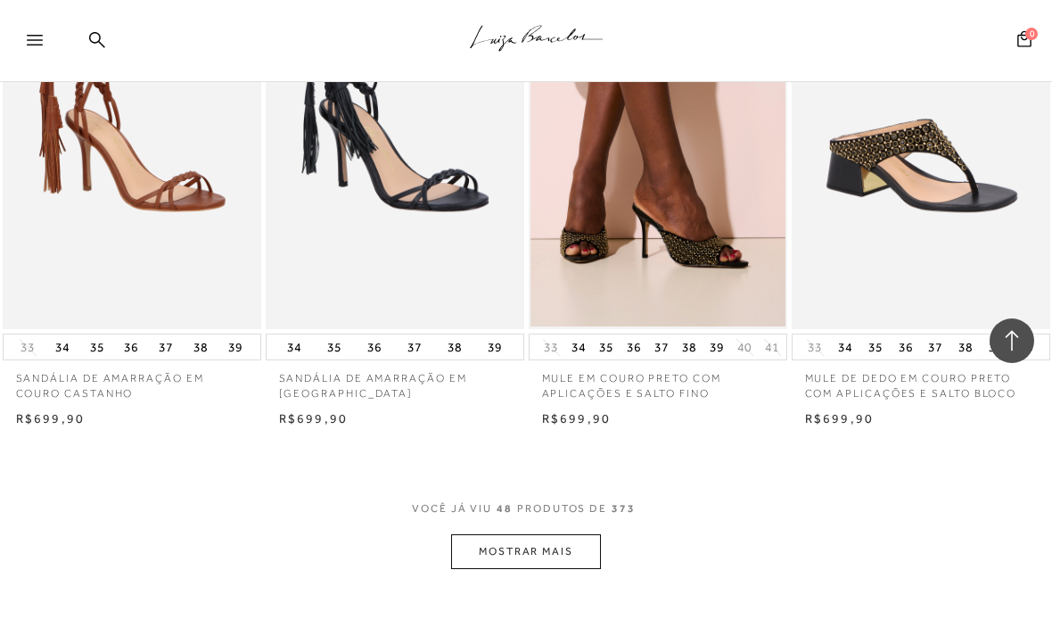
click at [570, 534] on button "MOSTRAR MAIS" at bounding box center [526, 551] width 150 height 35
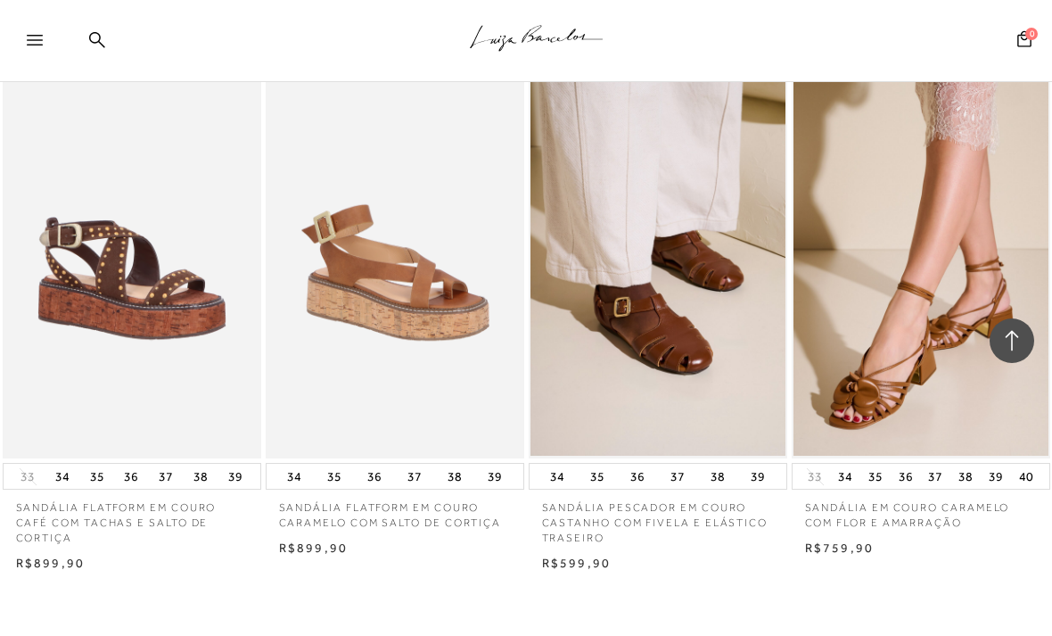
scroll to position [7487, 0]
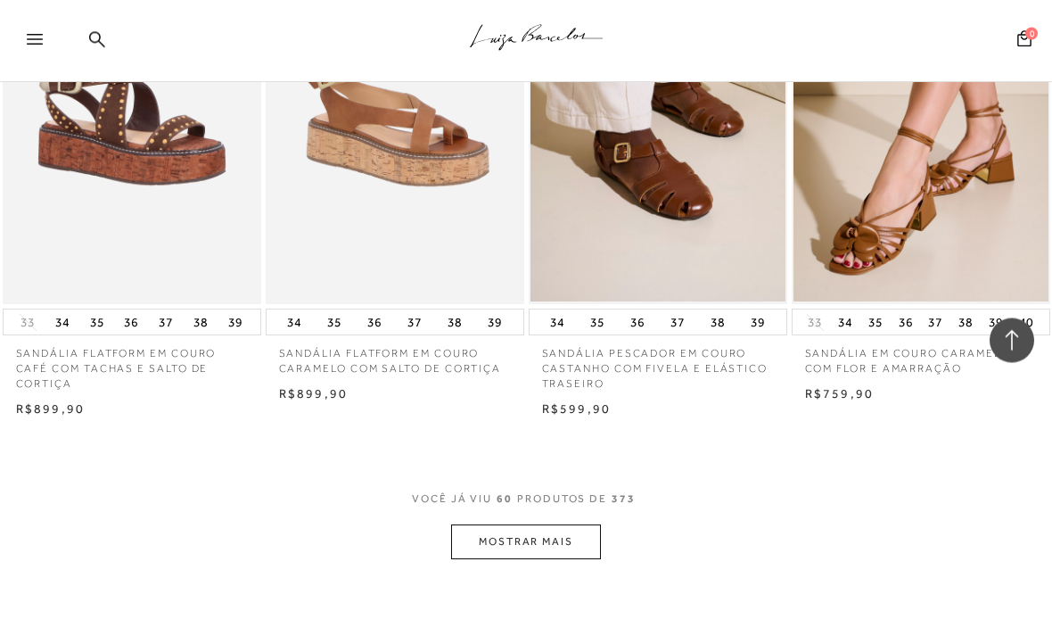
click at [549, 525] on button "MOSTRAR MAIS" at bounding box center [526, 542] width 150 height 35
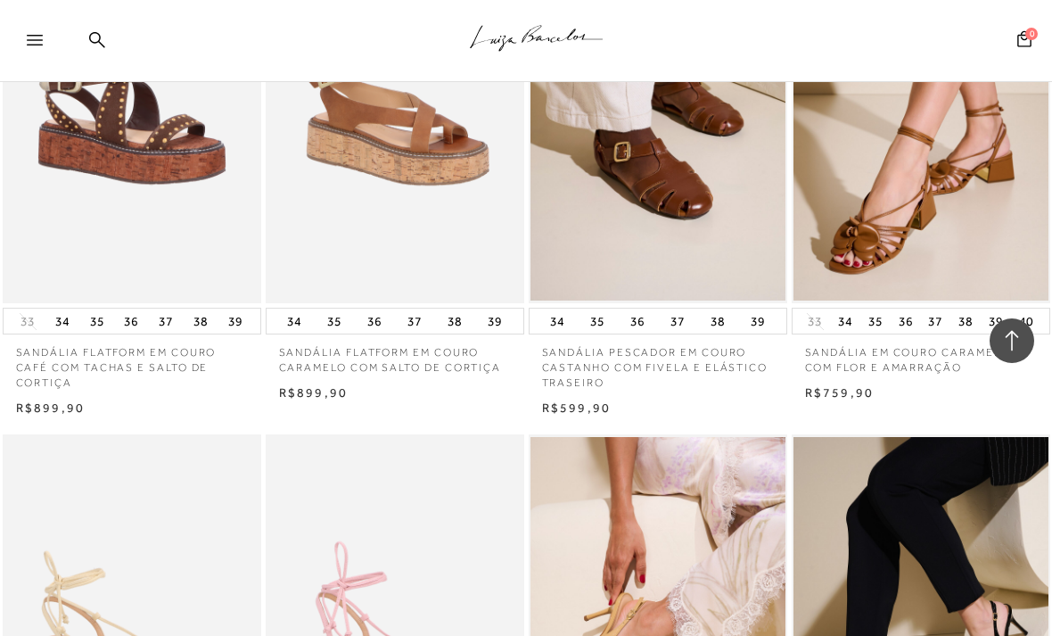
click at [561, 492] on img at bounding box center [657, 628] width 255 height 382
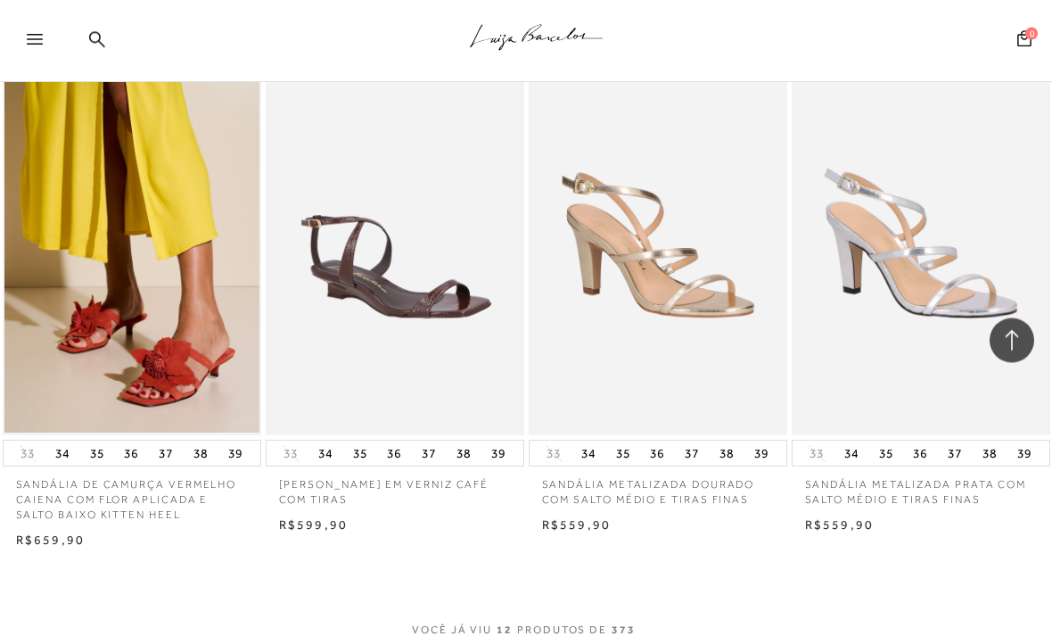
scroll to position [1287, 0]
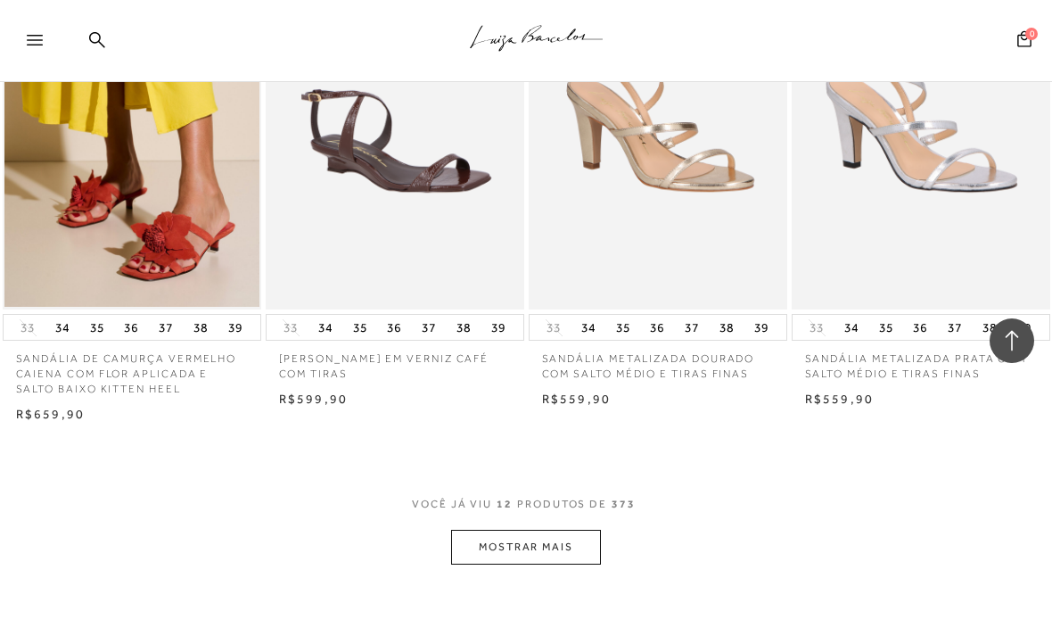
click at [581, 534] on button "MOSTRAR MAIS" at bounding box center [526, 546] width 150 height 35
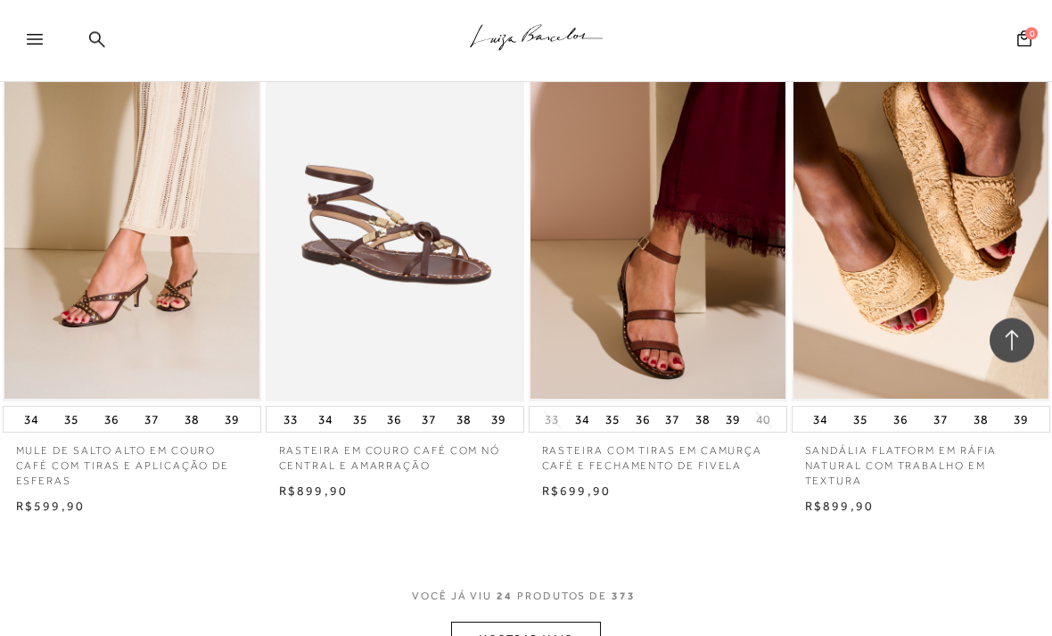
scroll to position [2786, 0]
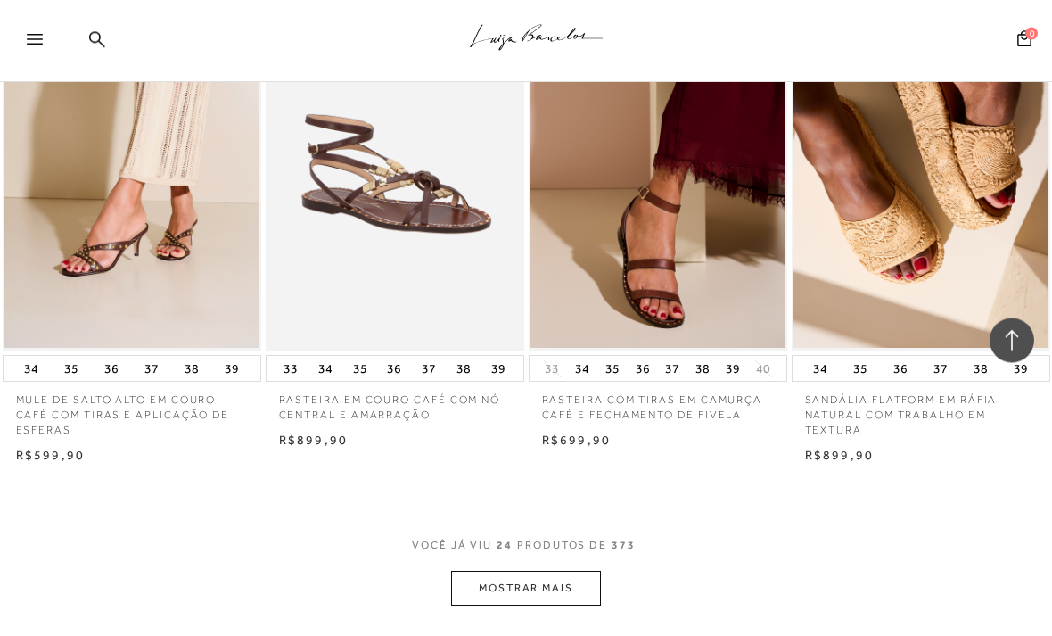
click at [568, 571] on button "MOSTRAR MAIS" at bounding box center [526, 588] width 150 height 35
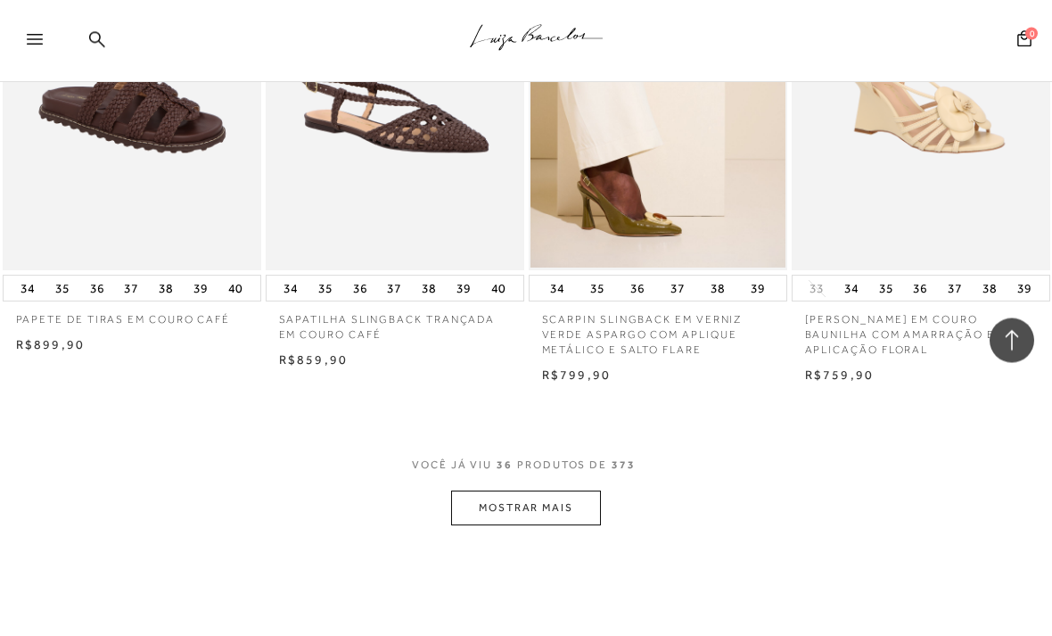
scroll to position [4487, 0]
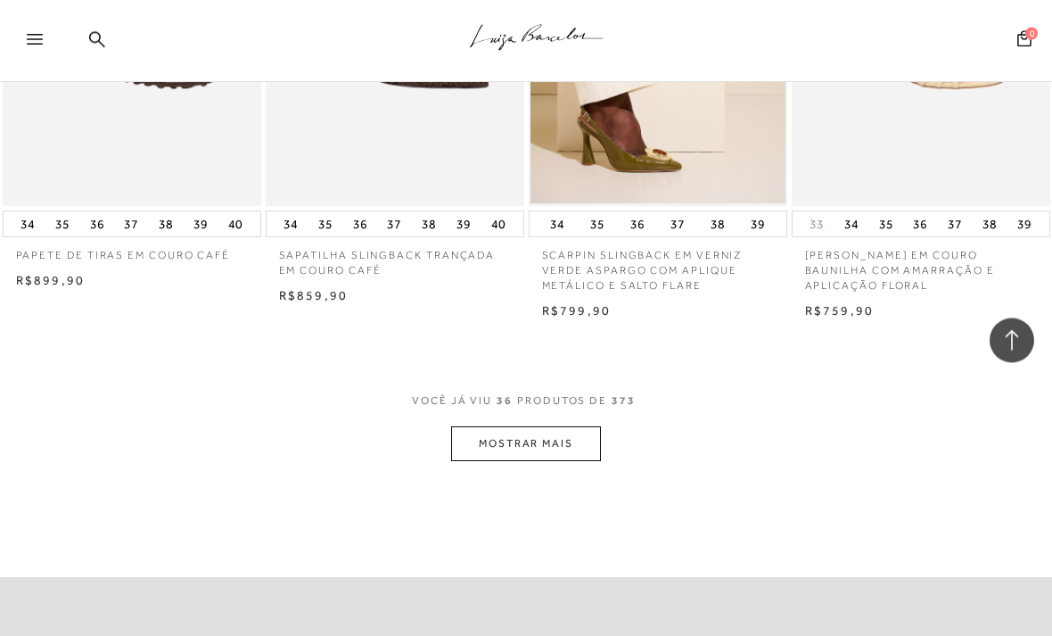
click at [570, 427] on button "MOSTRAR MAIS" at bounding box center [526, 444] width 150 height 35
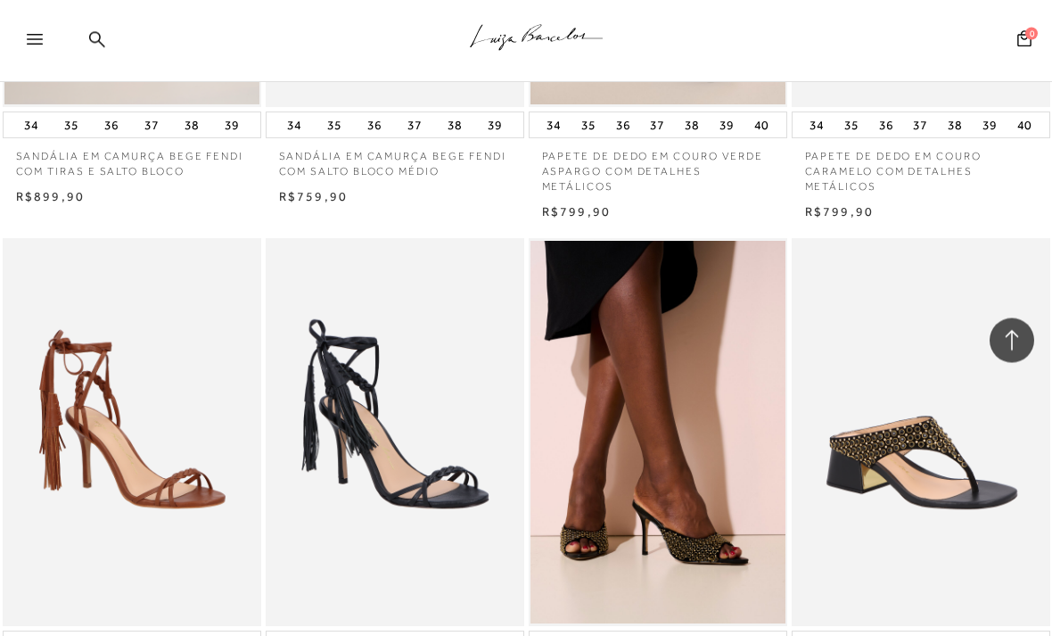
scroll to position [5940, 0]
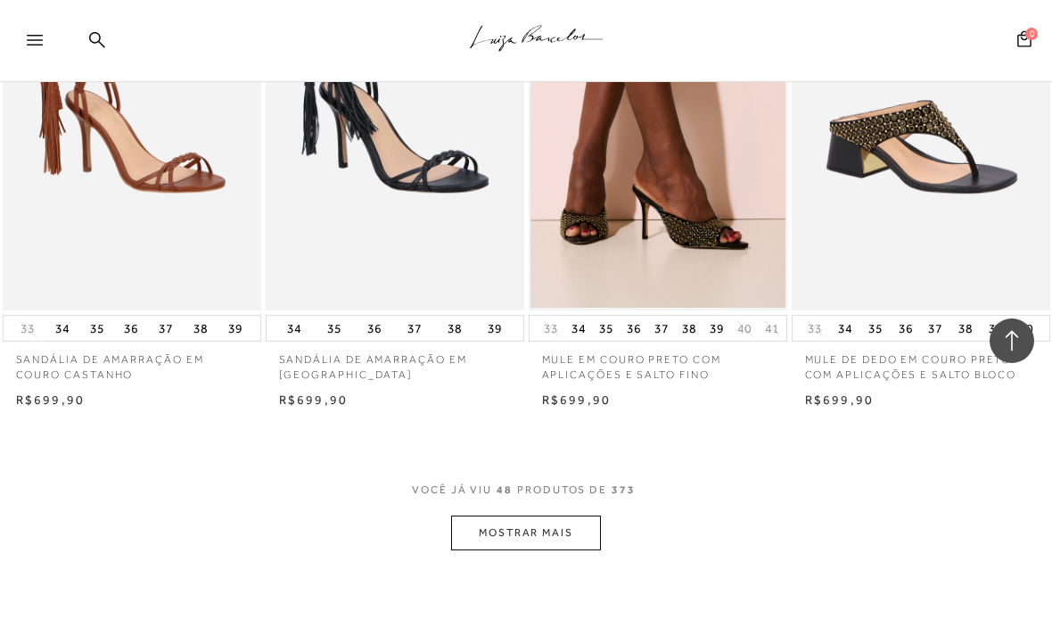
click at [573, 515] on button "MOSTRAR MAIS" at bounding box center [526, 532] width 150 height 35
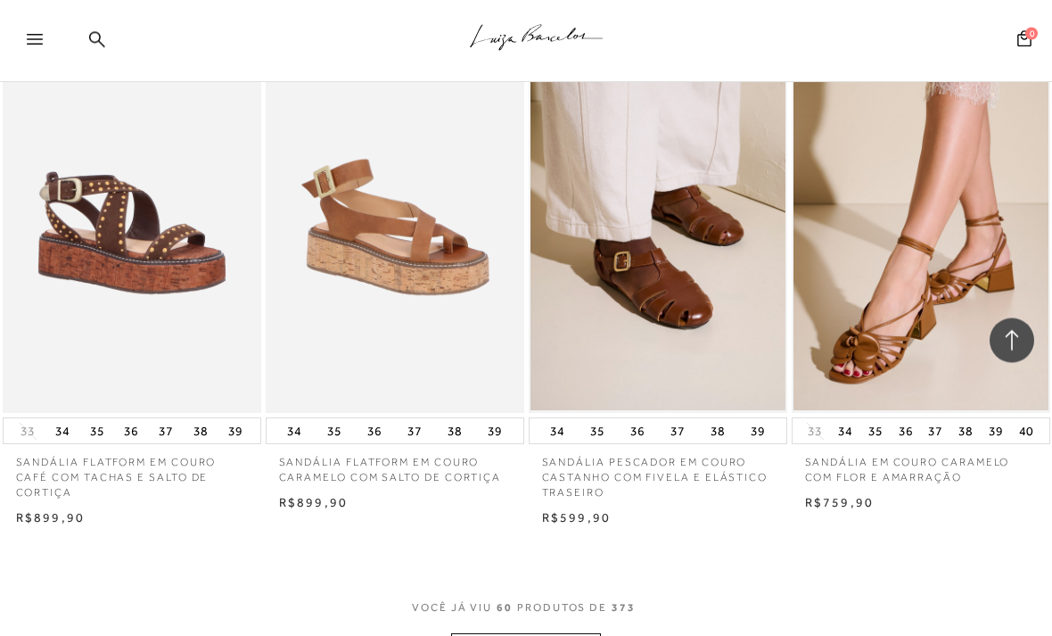
scroll to position [7425, 0]
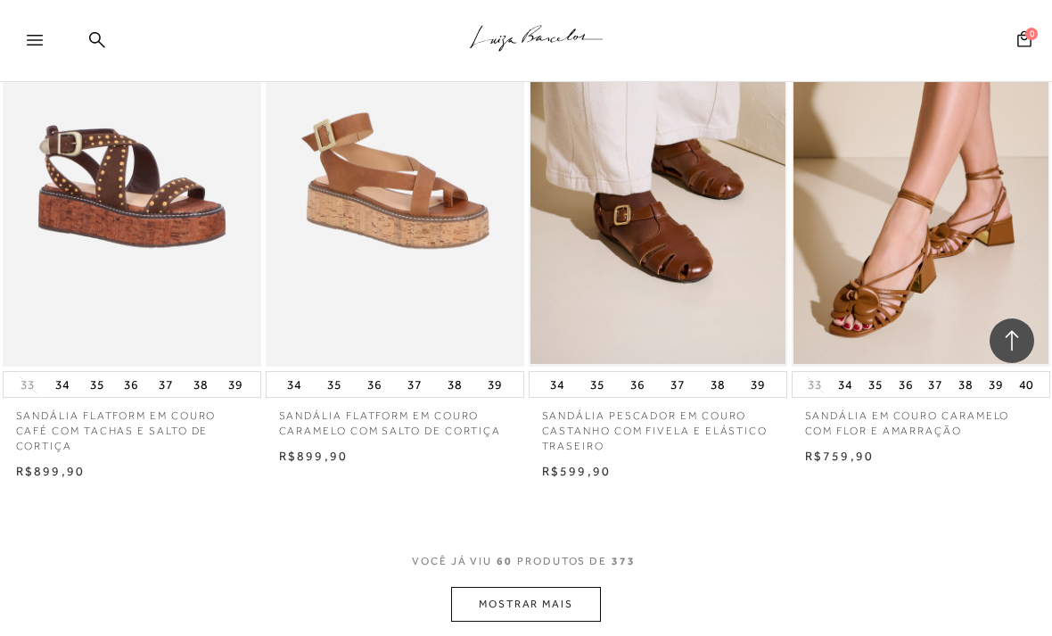
click at [563, 587] on button "MOSTRAR MAIS" at bounding box center [526, 604] width 150 height 35
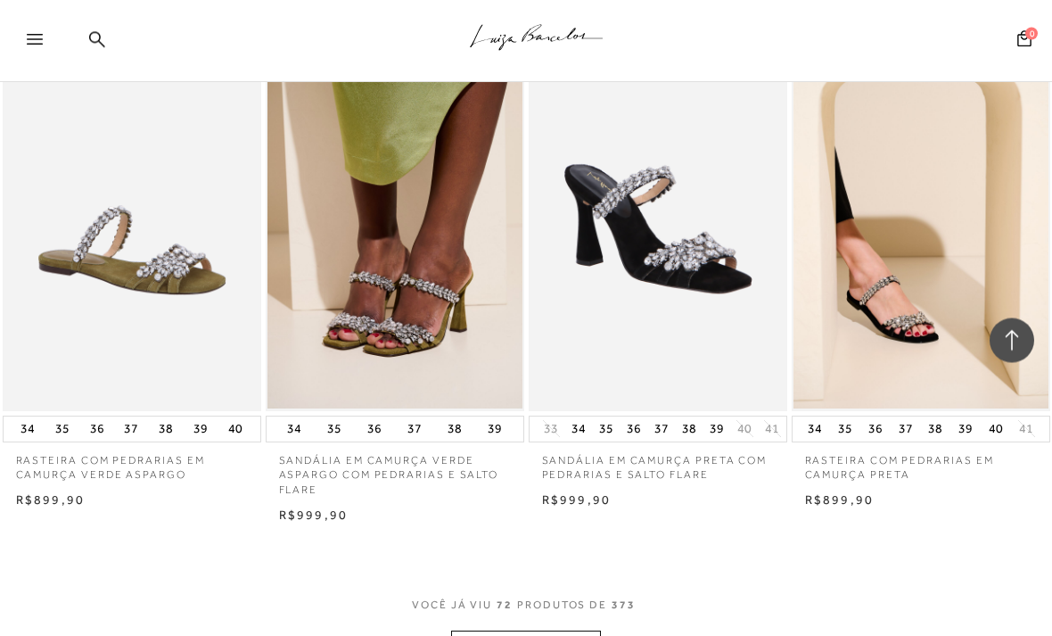
scroll to position [8987, 0]
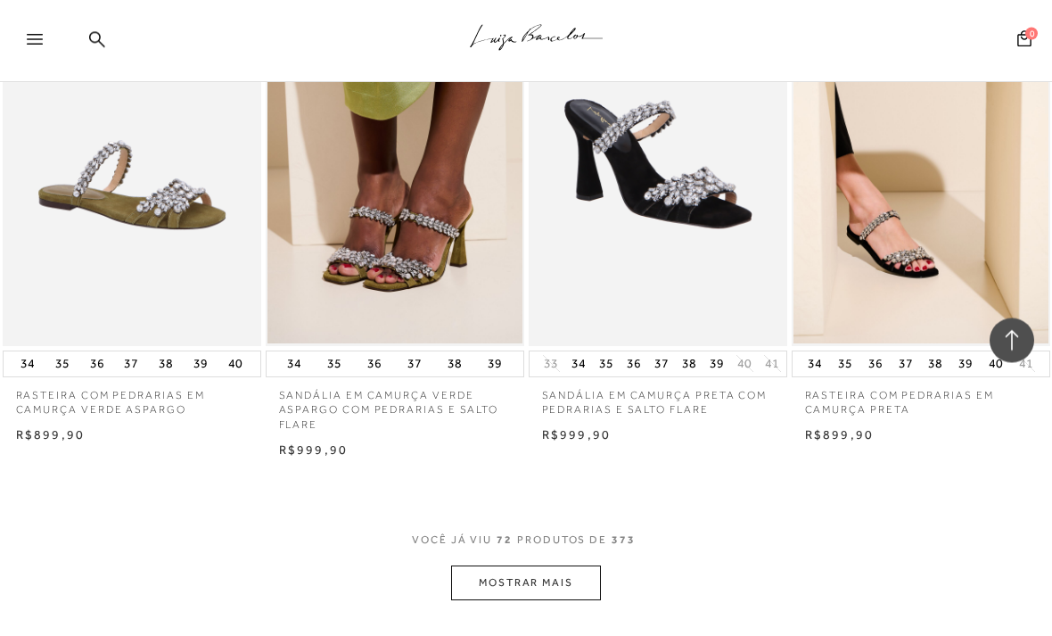
click at [568, 566] on button "MOSTRAR MAIS" at bounding box center [526, 583] width 150 height 35
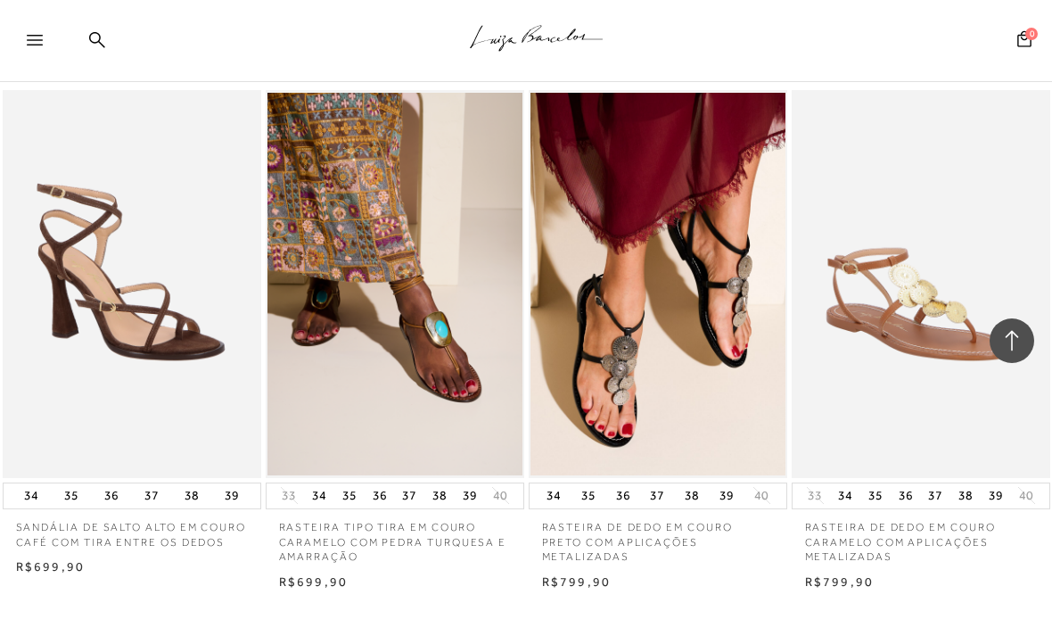
scroll to position [10445, 0]
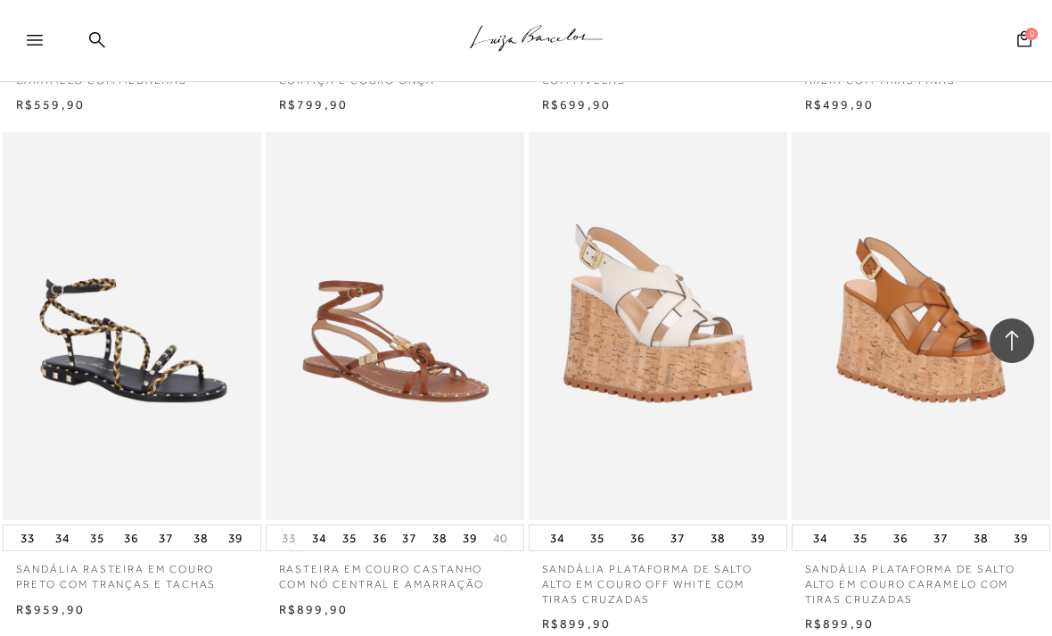
scroll to position [12015, 0]
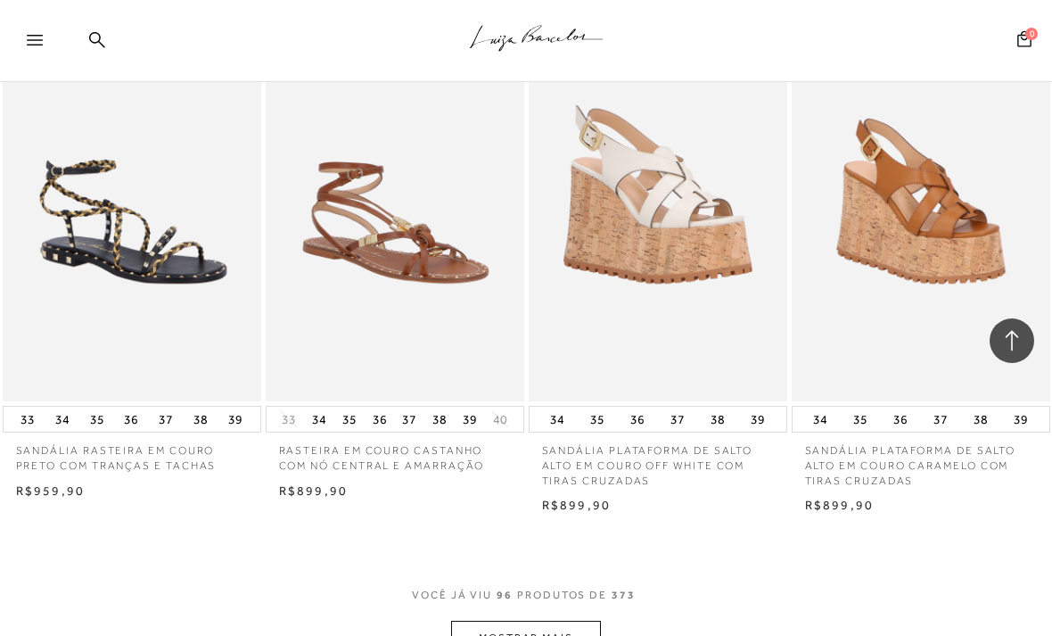
click at [573, 620] on button "MOSTRAR MAIS" at bounding box center [526, 637] width 150 height 35
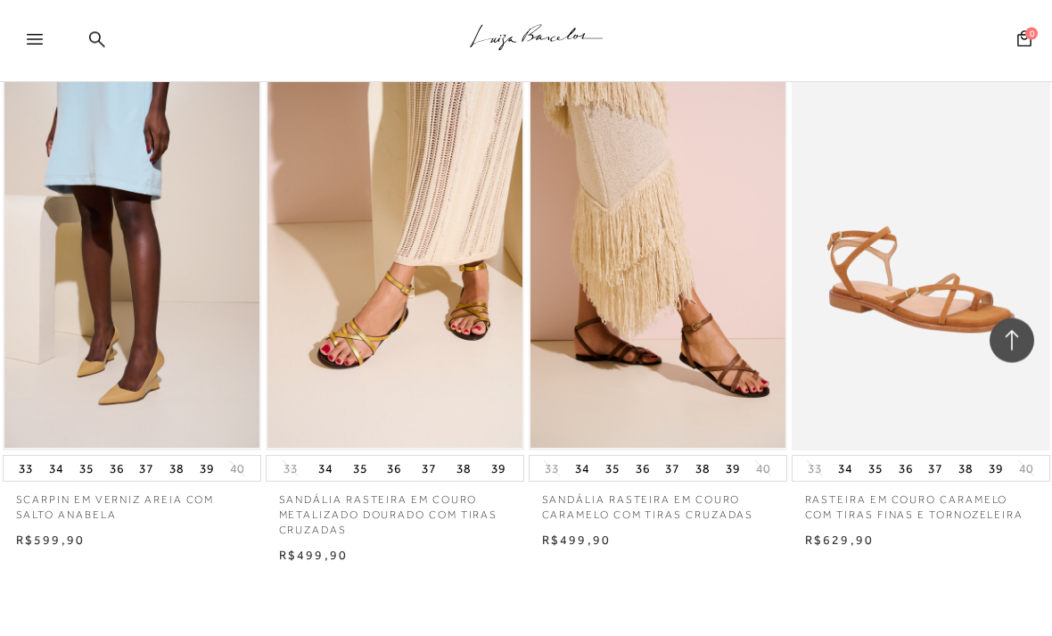
scroll to position [13509, 0]
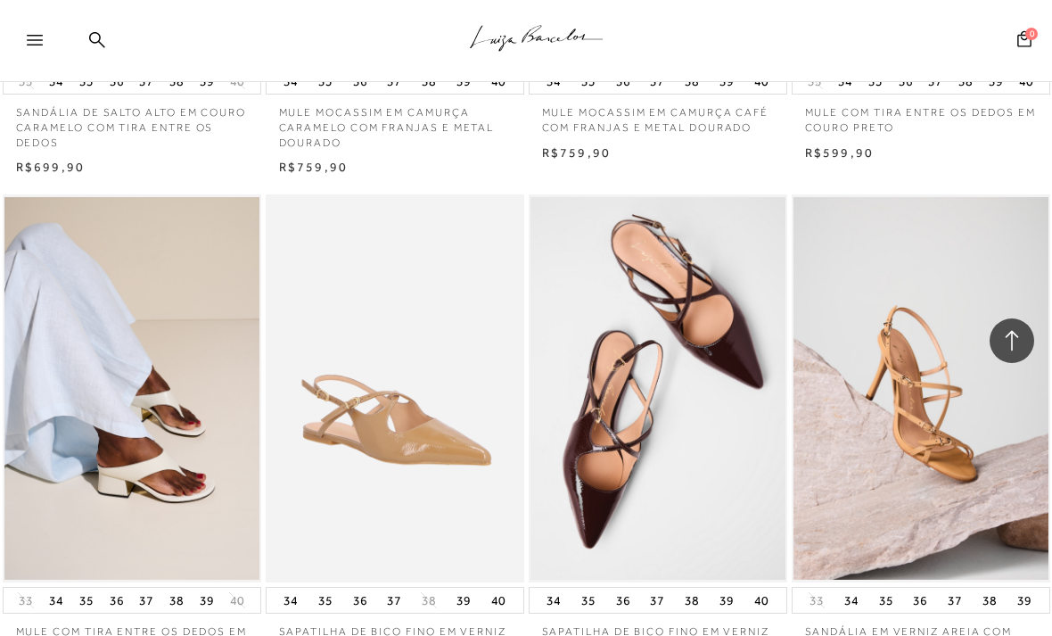
scroll to position [15180, 0]
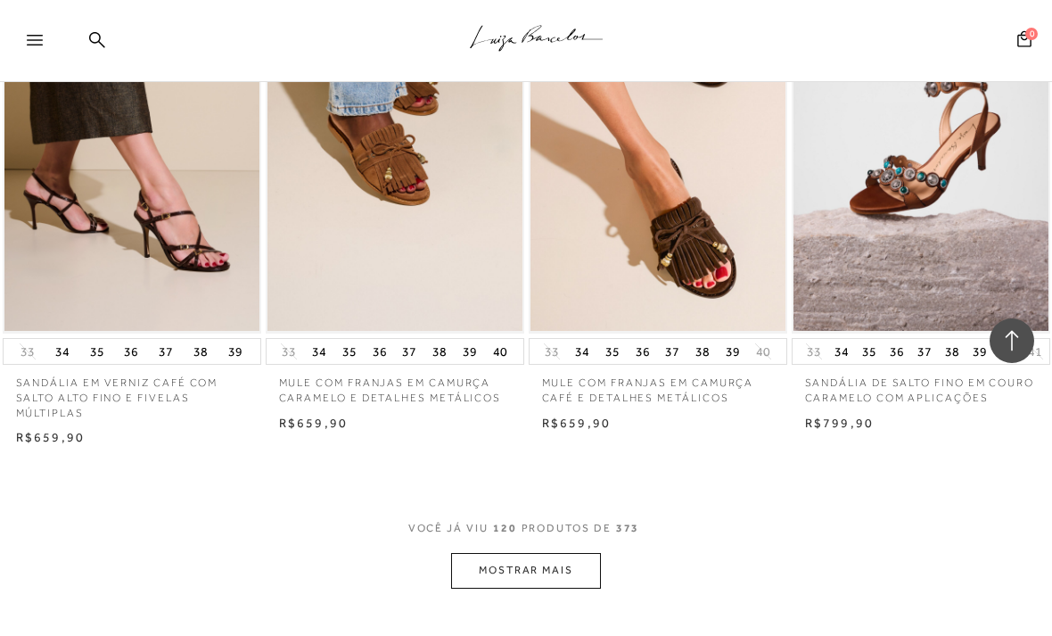
click at [563, 553] on button "MOSTRAR MAIS" at bounding box center [526, 570] width 150 height 35
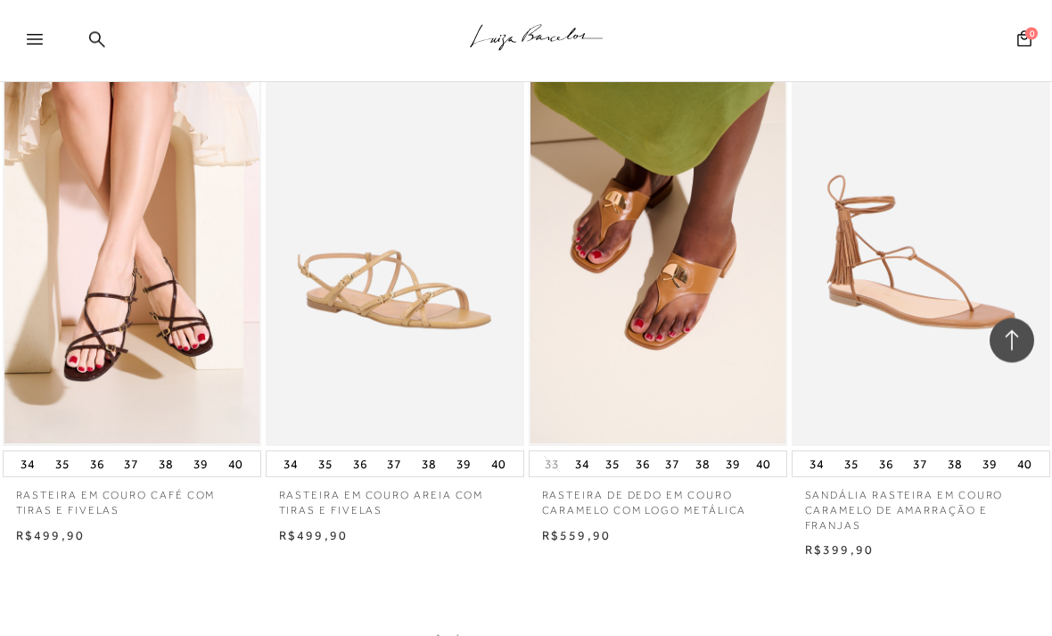
scroll to position [16795, 0]
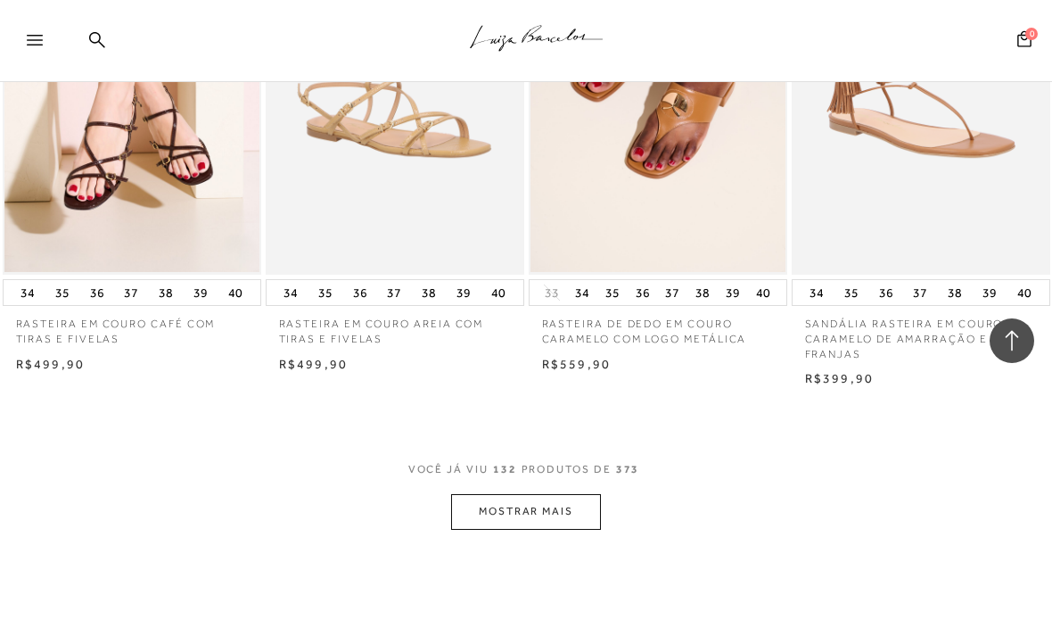
click at [573, 494] on button "MOSTRAR MAIS" at bounding box center [526, 511] width 150 height 35
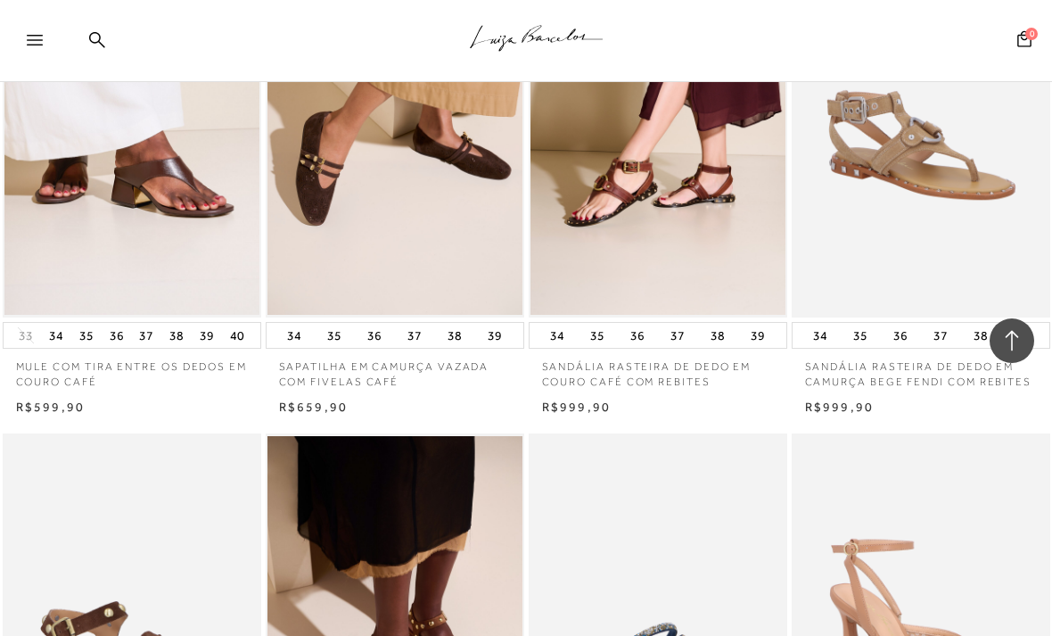
scroll to position [18199, 0]
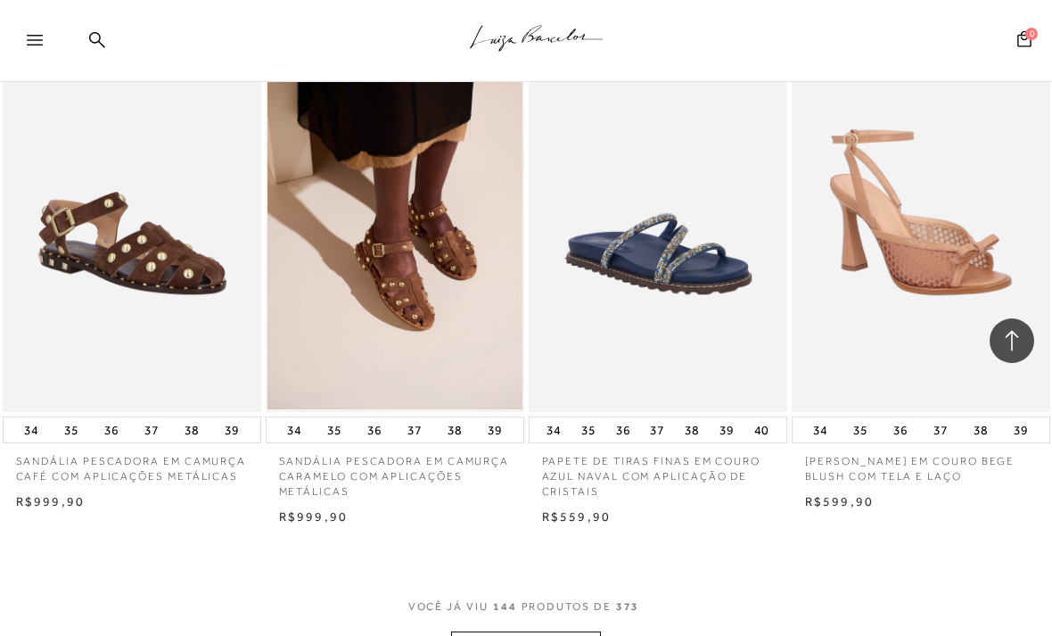
click at [579, 631] on button "MOSTRAR MAIS" at bounding box center [526, 648] width 150 height 35
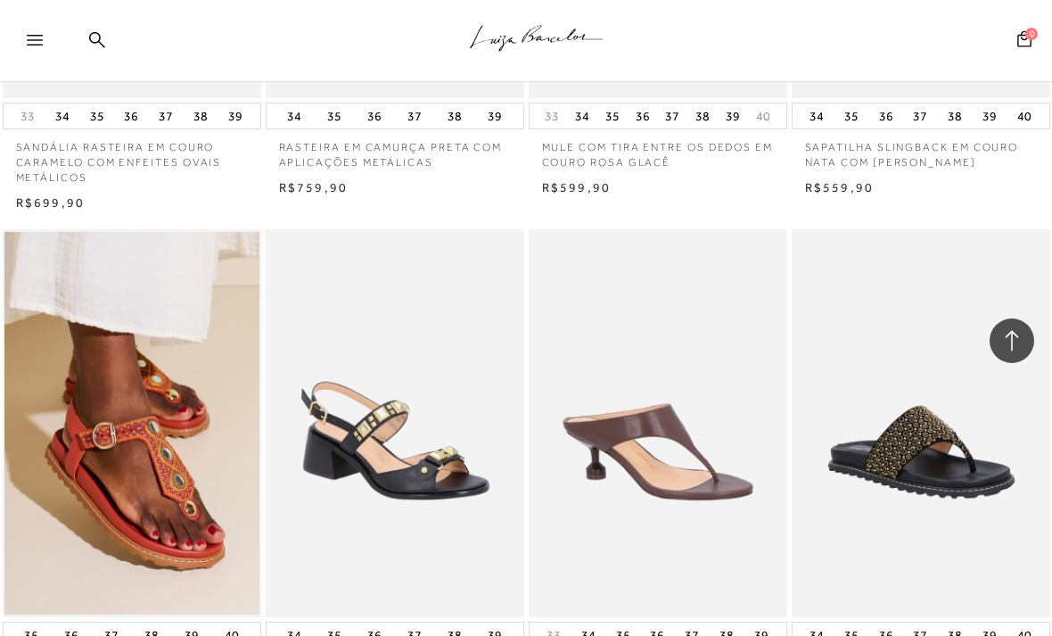
scroll to position [19840, 0]
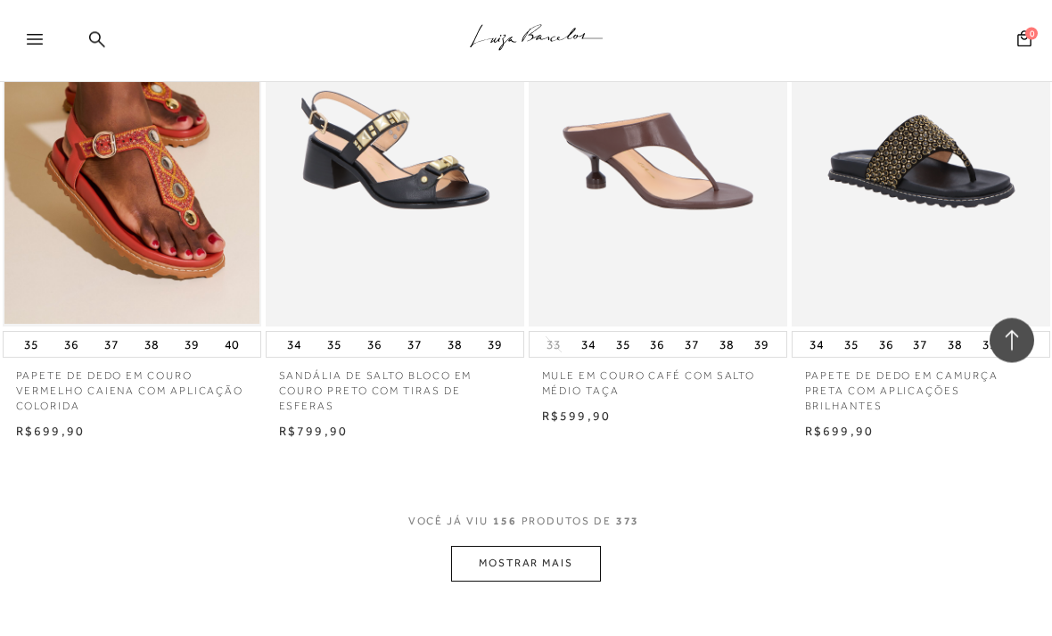
click at [589, 546] on button "MOSTRAR MAIS" at bounding box center [526, 563] width 150 height 35
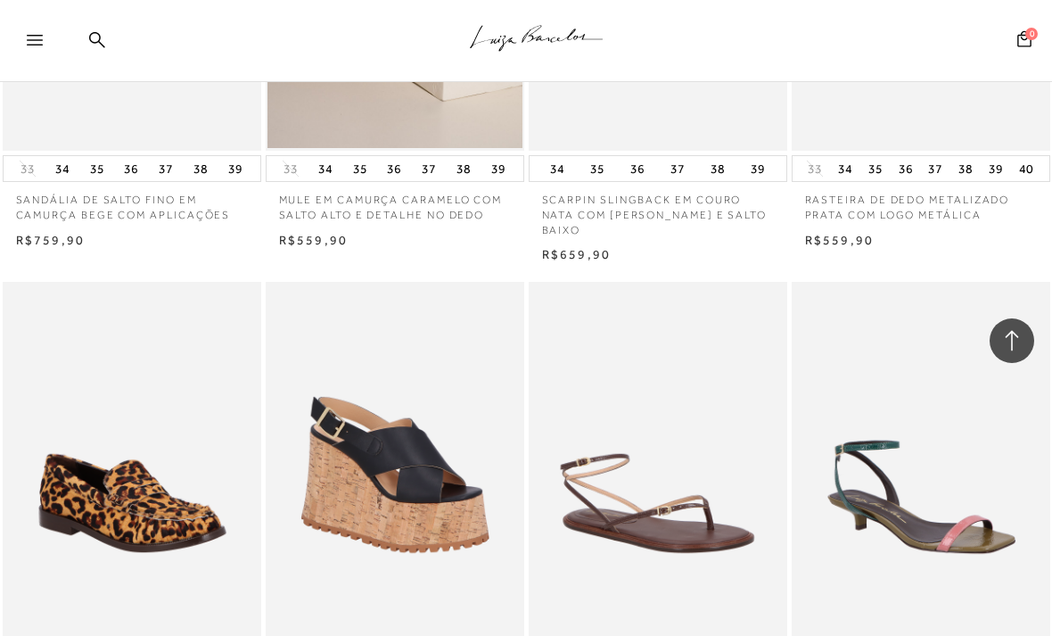
scroll to position [21282, 0]
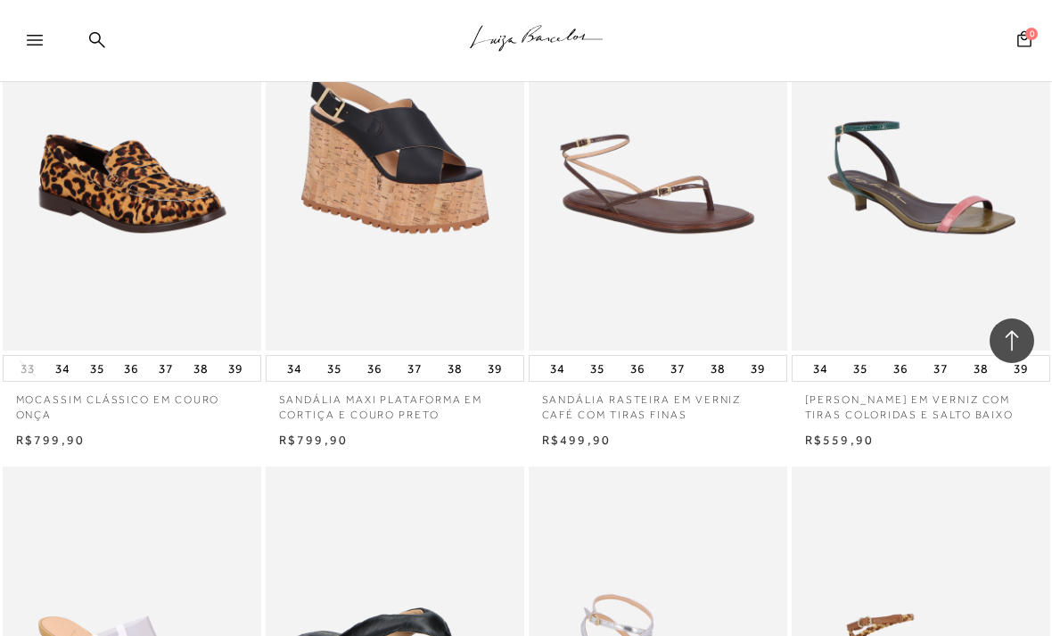
scroll to position [21636, 0]
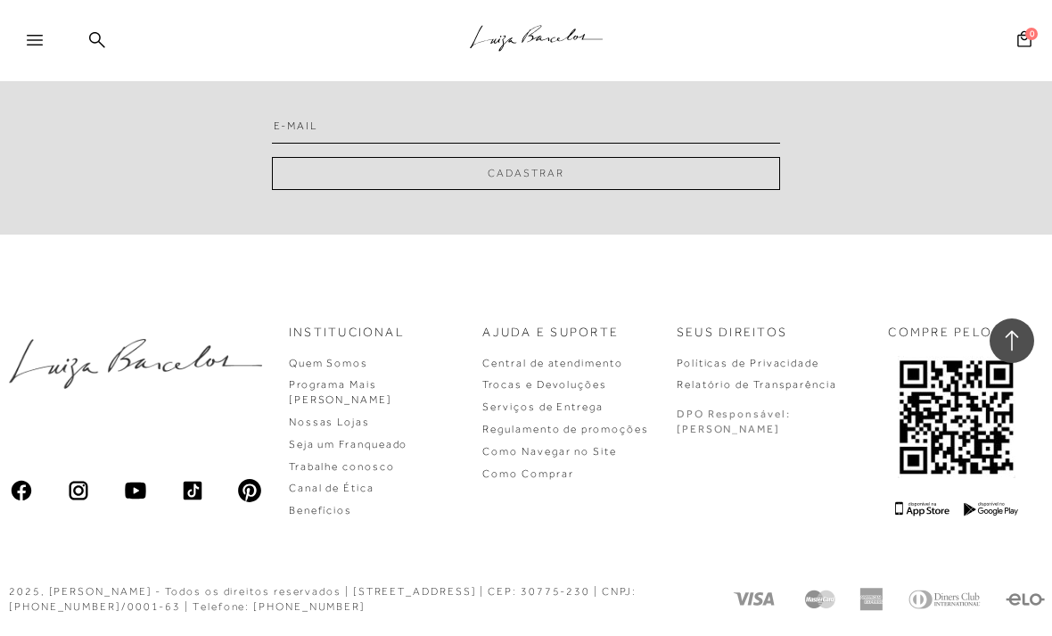
click at [903, 635] on div "2025, [PERSON_NAME] - Todos os direitos reservados | [STREET_ADDRESS] | CEP: 30…" at bounding box center [526, 598] width 1052 height 73
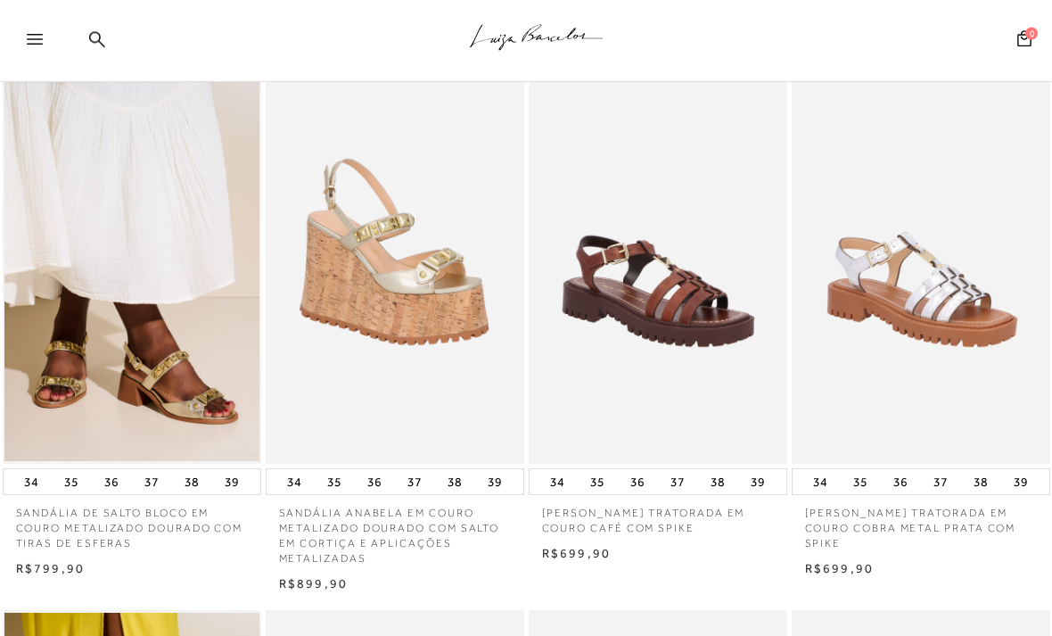
scroll to position [599, 0]
